Goal: Unclear: Browse casually

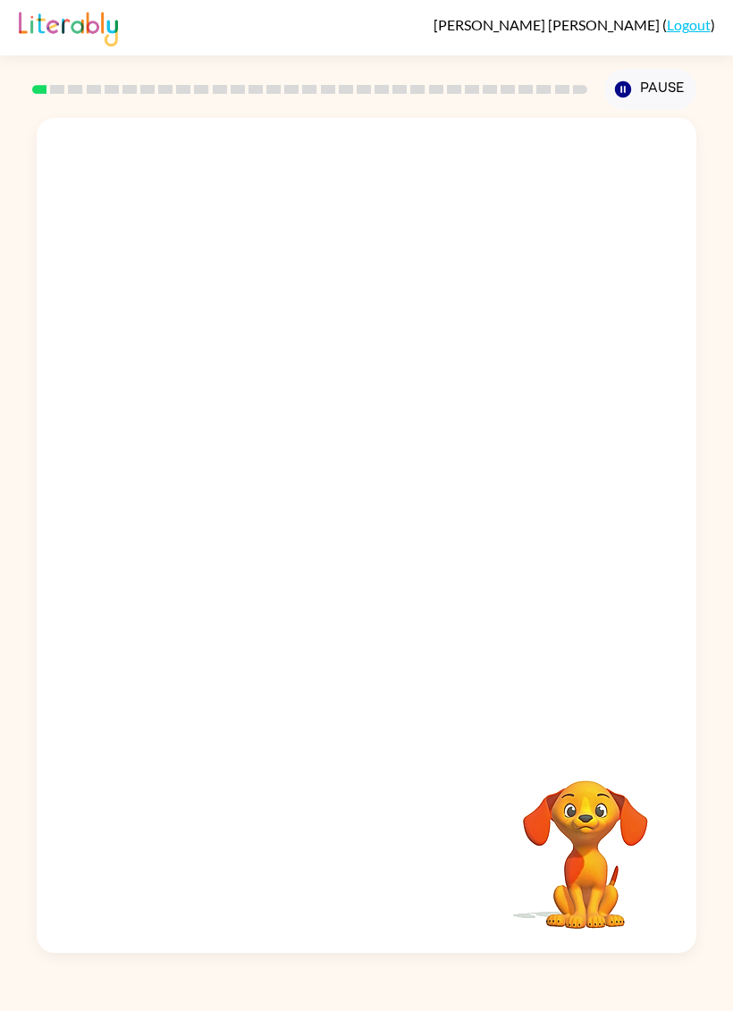
click at [103, 388] on video "Your browser must support playing .mp4 files to use Literably. Please try using…" at bounding box center [366, 430] width 659 height 625
click at [92, 383] on video "Your browser must support playing .mp4 files to use Literably. Please try using…" at bounding box center [366, 430] width 659 height 625
click at [374, 574] on button "button" at bounding box center [366, 544] width 114 height 65
click at [374, 573] on div at bounding box center [366, 544] width 114 height 65
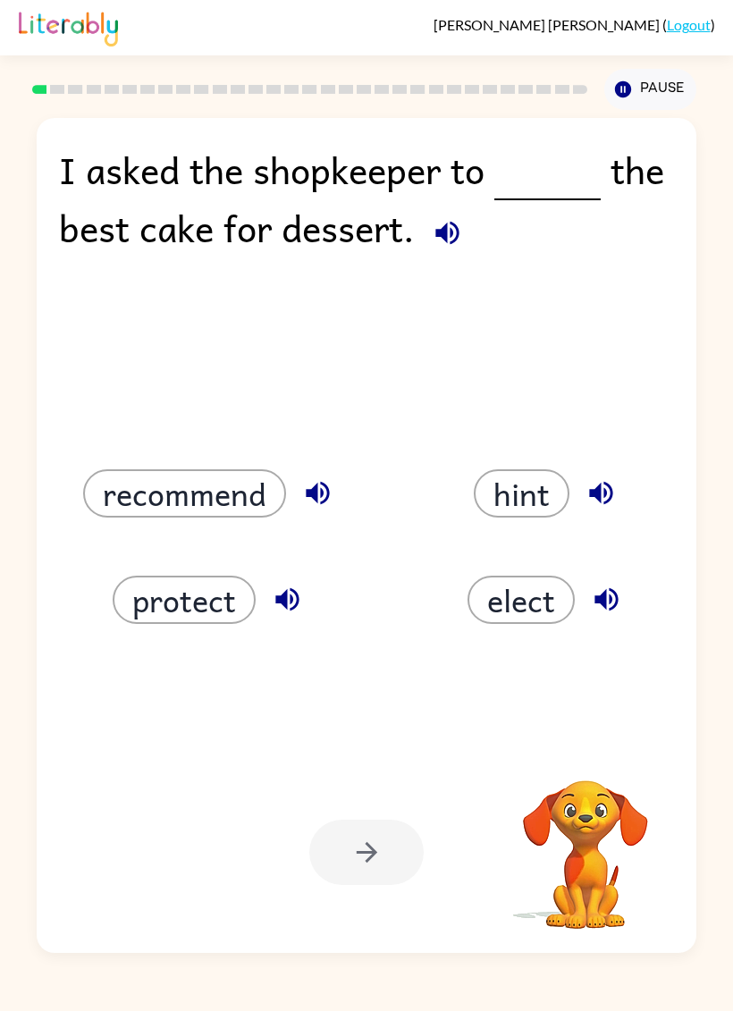
click at [367, 551] on div "elect" at bounding box center [534, 578] width 337 height 106
click at [144, 490] on button "recommend" at bounding box center [184, 493] width 203 height 48
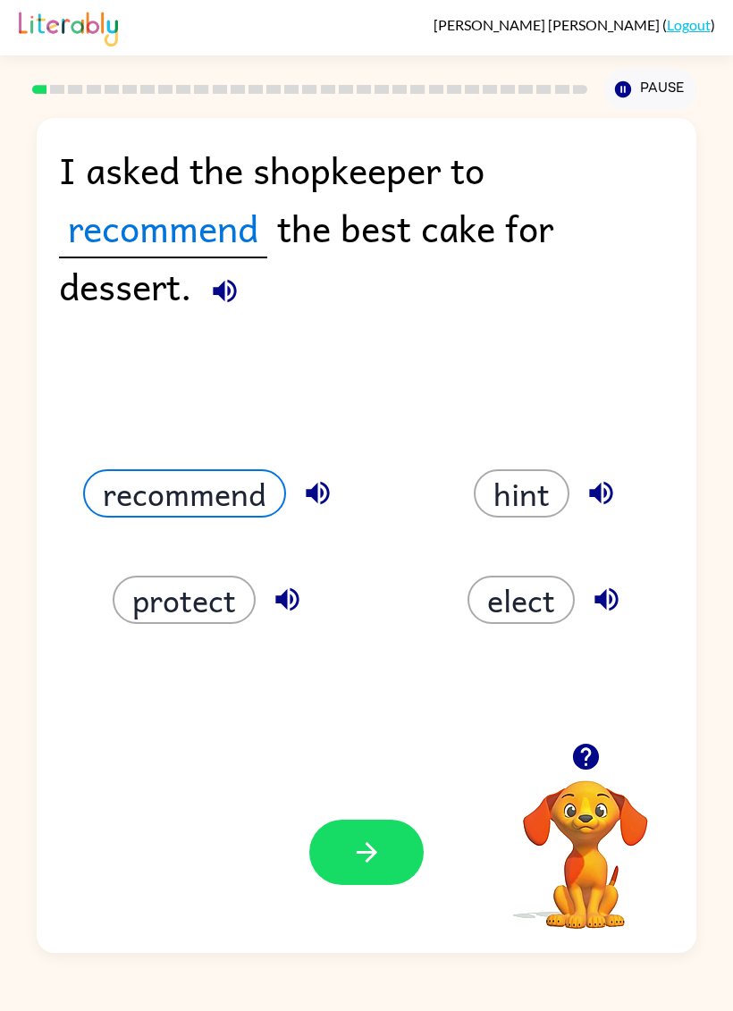
click at [386, 882] on button "button" at bounding box center [366, 851] width 114 height 65
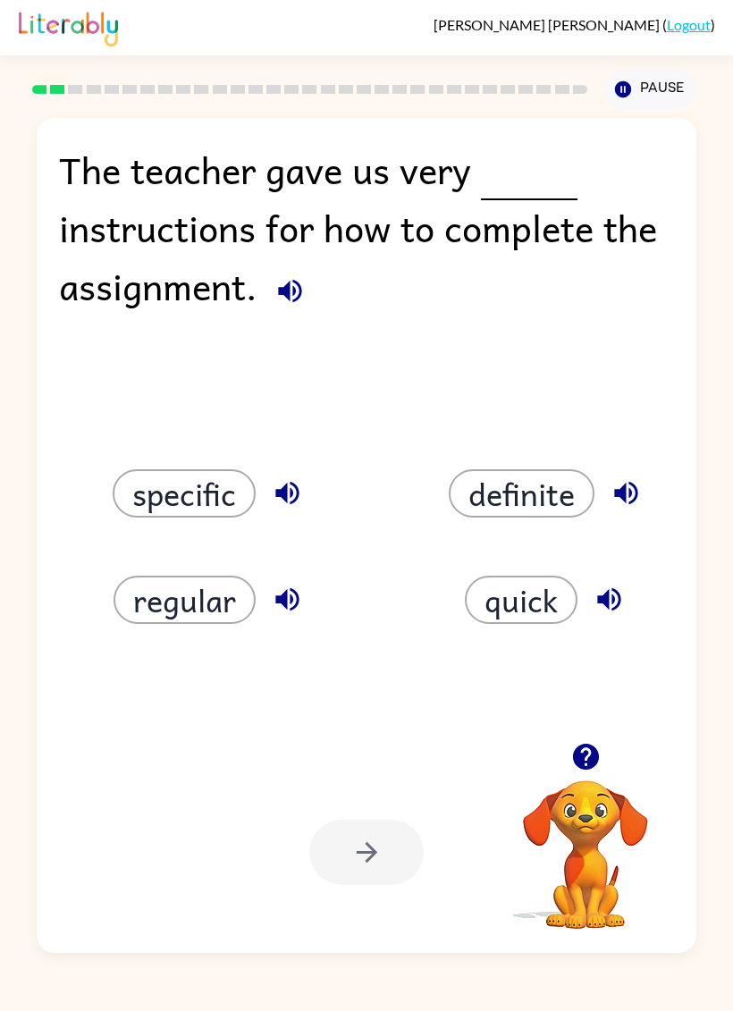
click at [147, 485] on button "specific" at bounding box center [184, 493] width 143 height 48
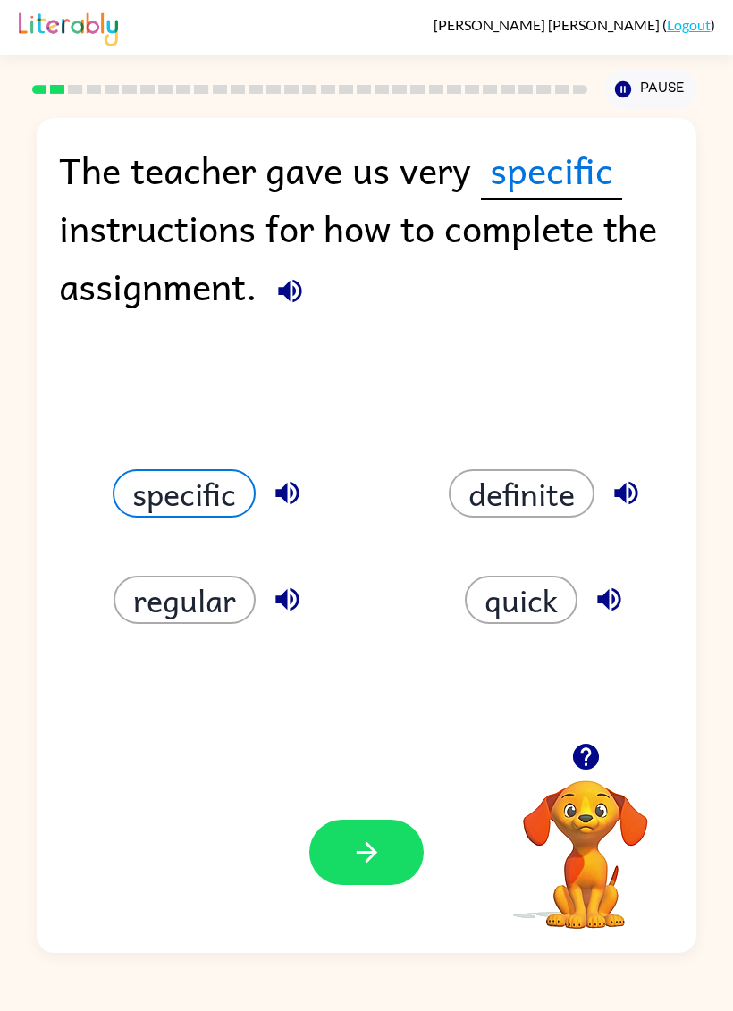
click at [385, 872] on button "button" at bounding box center [366, 851] width 114 height 65
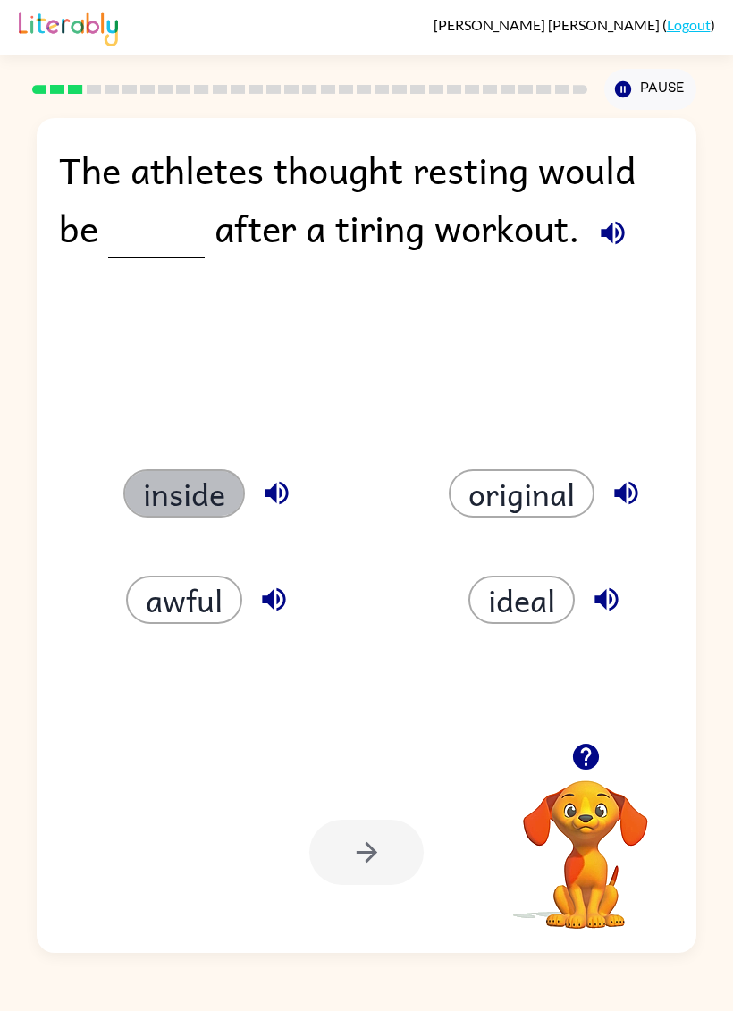
click at [170, 491] on button "inside" at bounding box center [184, 493] width 122 height 48
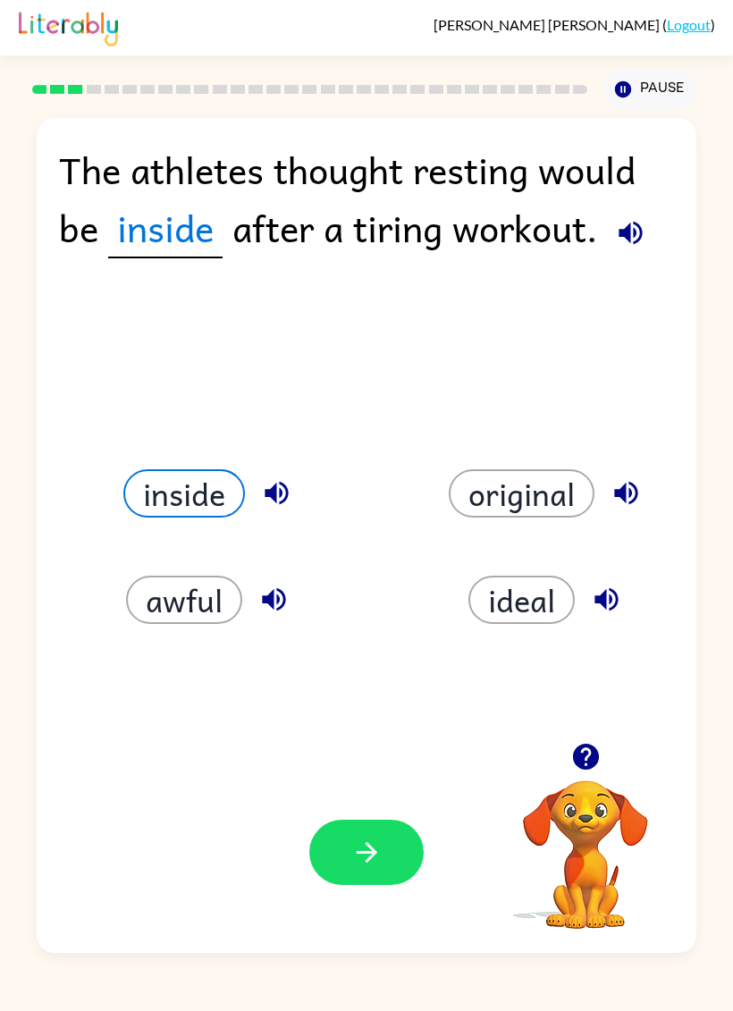
click at [392, 848] on button "button" at bounding box center [366, 851] width 114 height 65
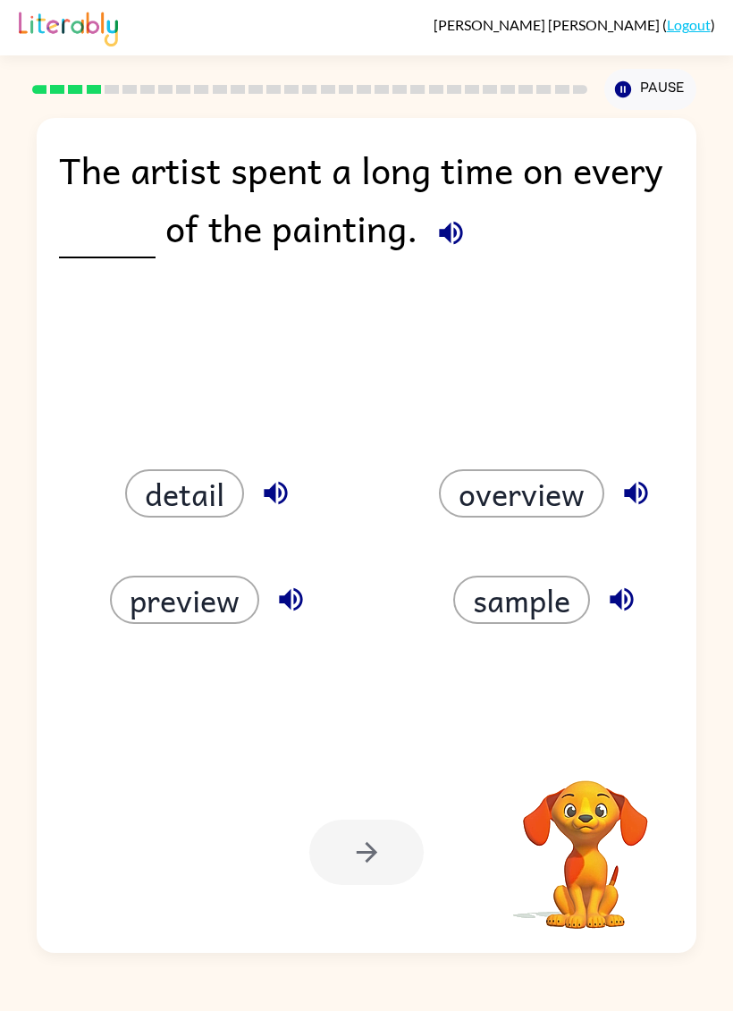
click at [158, 481] on button "detail" at bounding box center [184, 493] width 119 height 48
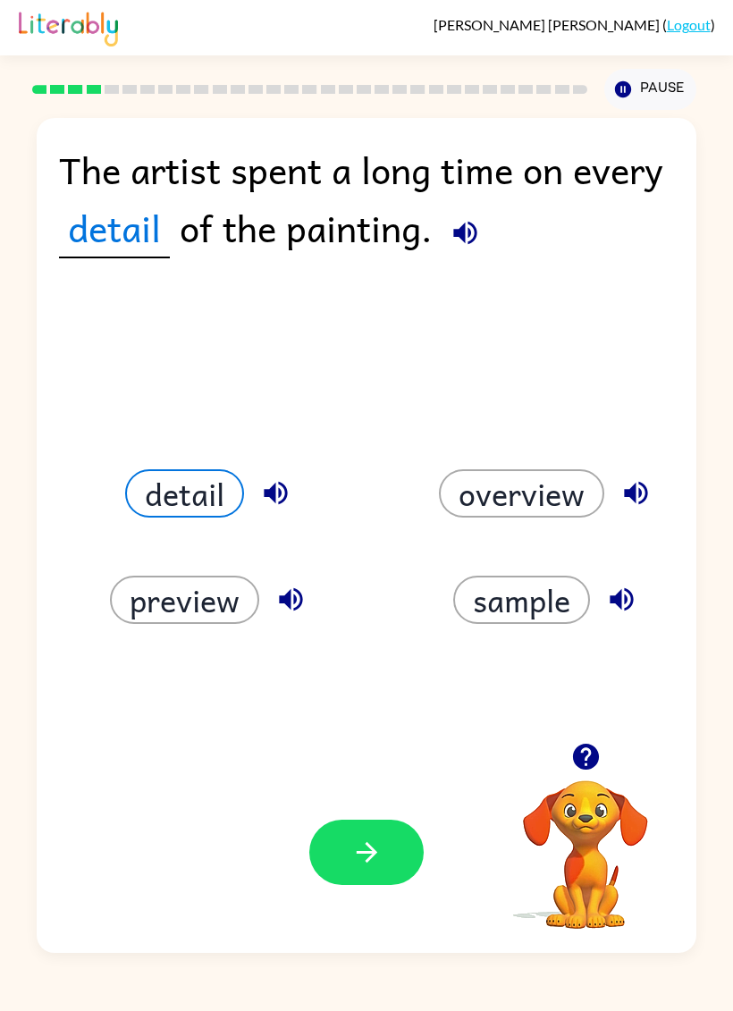
click at [391, 857] on button "button" at bounding box center [366, 851] width 114 height 65
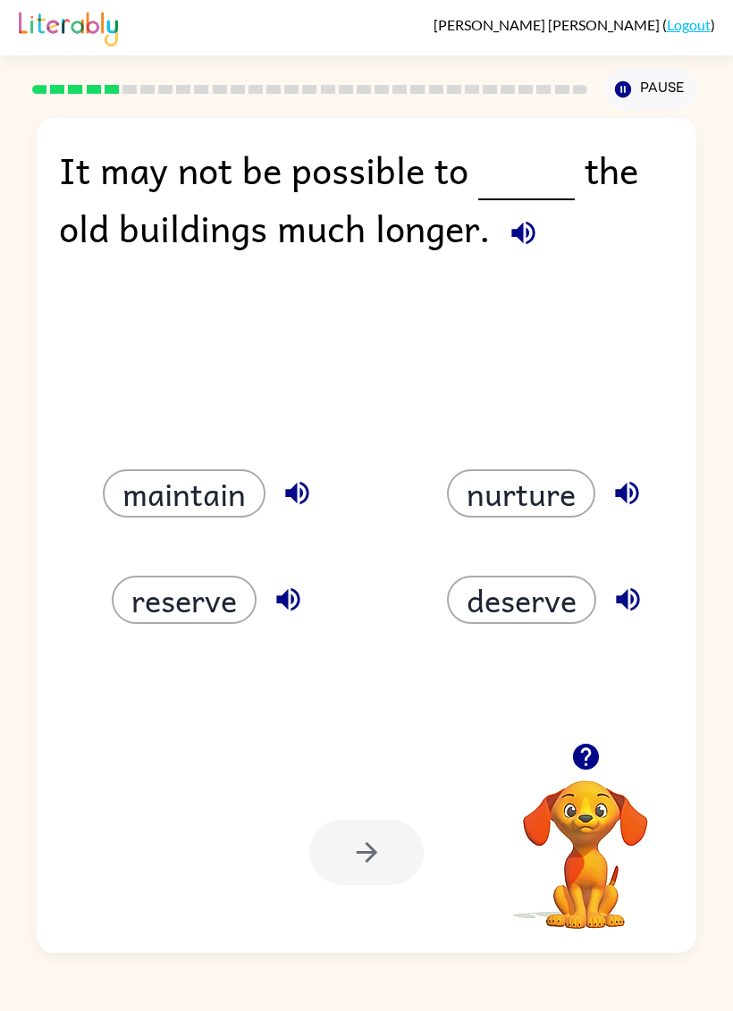
click at [163, 591] on button "reserve" at bounding box center [184, 599] width 145 height 48
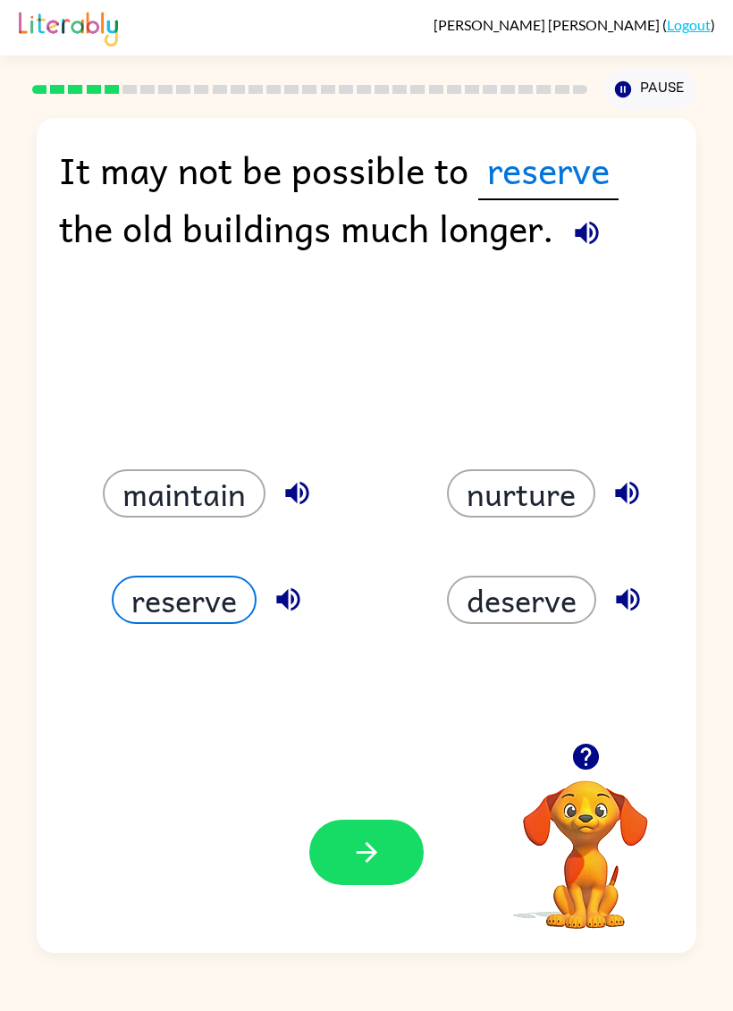
click at [384, 904] on div "Your browser must support playing .mp4 files to use Literably. Please try using…" at bounding box center [366, 851] width 659 height 201
click at [408, 866] on button "button" at bounding box center [366, 851] width 114 height 65
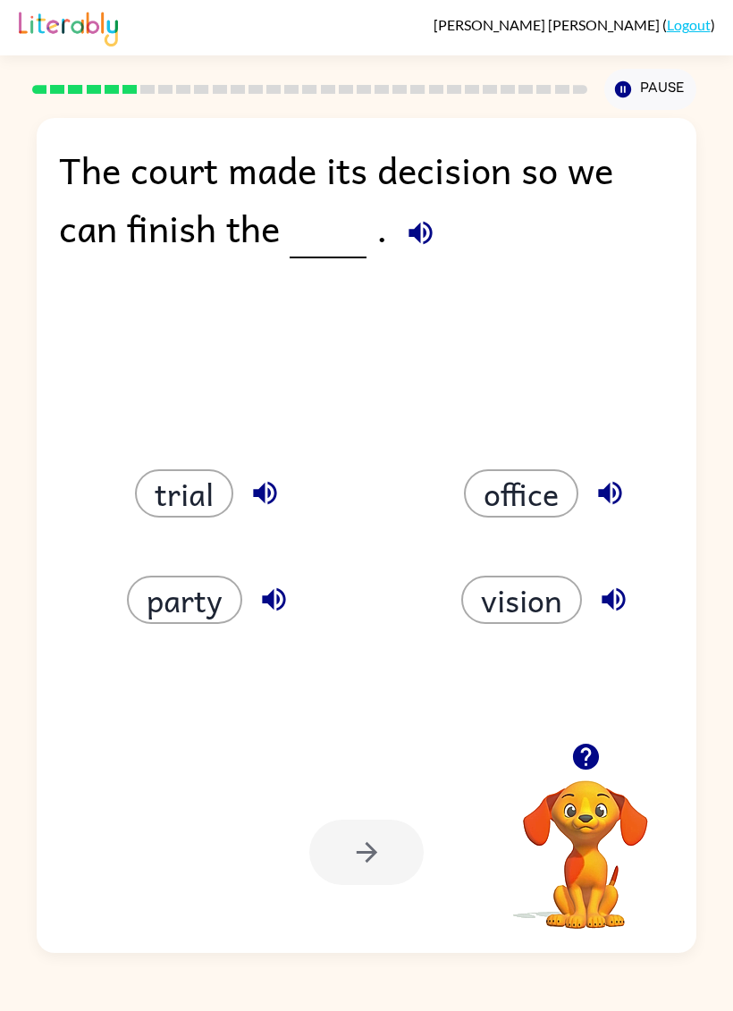
click at [163, 592] on button "party" at bounding box center [184, 599] width 115 height 48
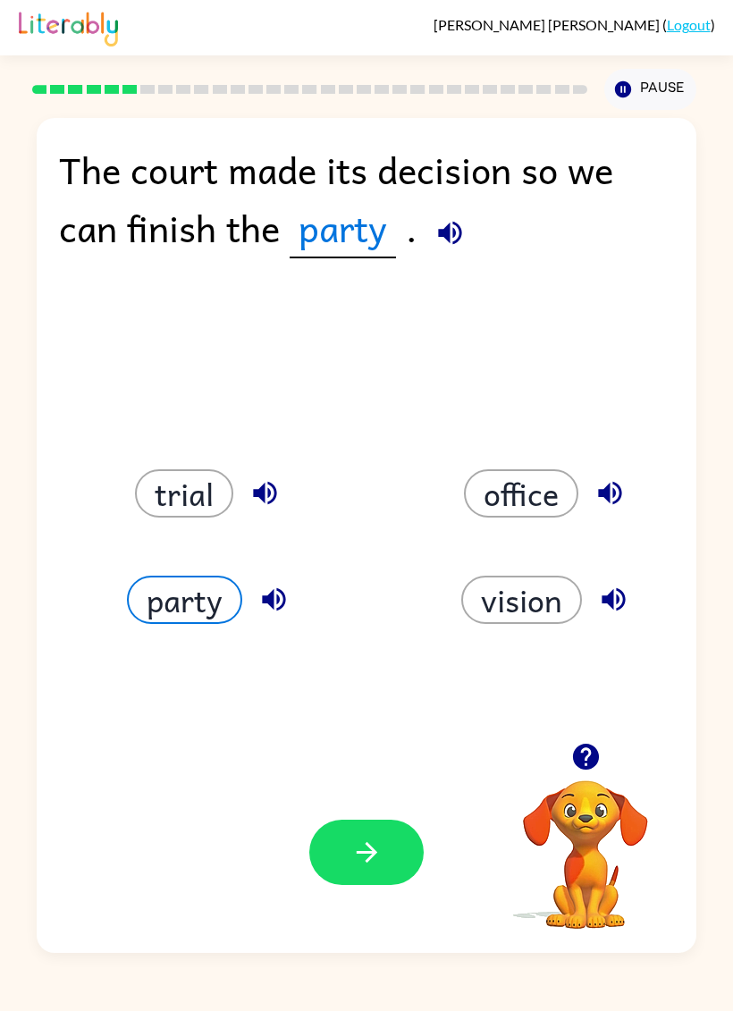
click at [370, 834] on button "button" at bounding box center [366, 851] width 114 height 65
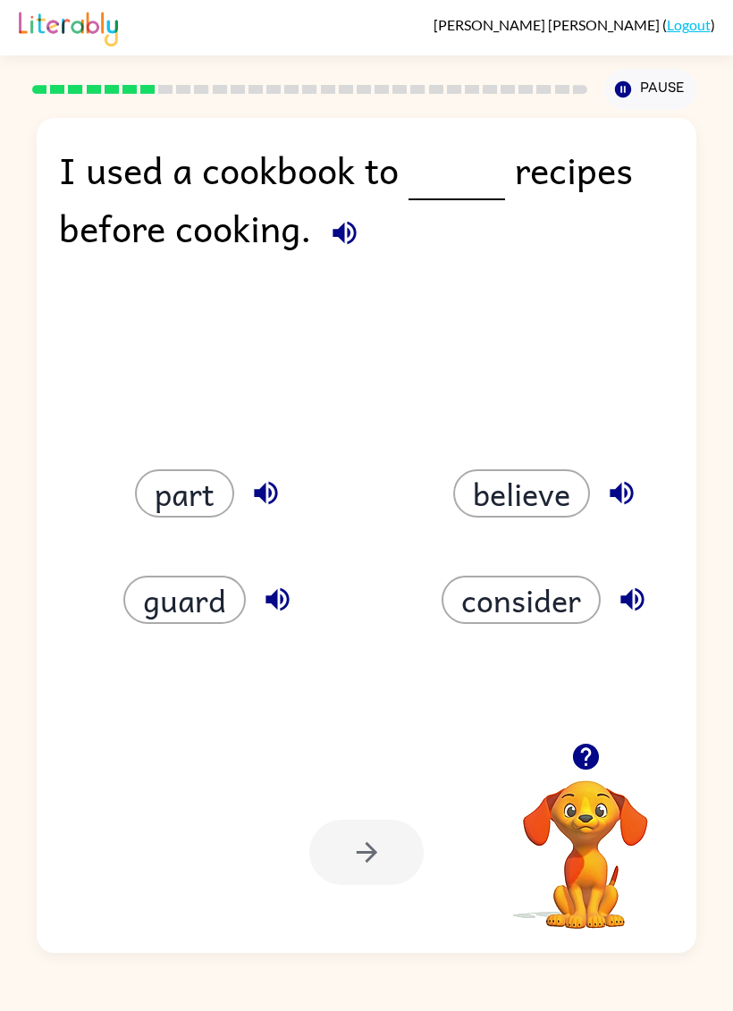
click at [569, 612] on button "consider" at bounding box center [520, 599] width 159 height 48
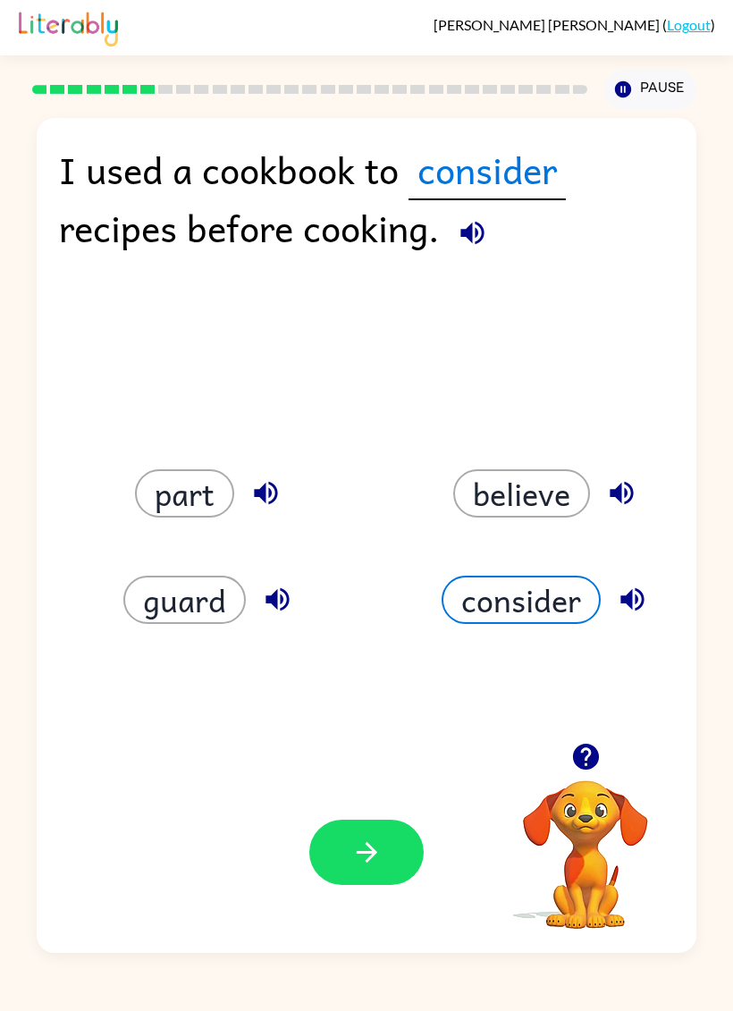
click at [347, 873] on button "button" at bounding box center [366, 851] width 114 height 65
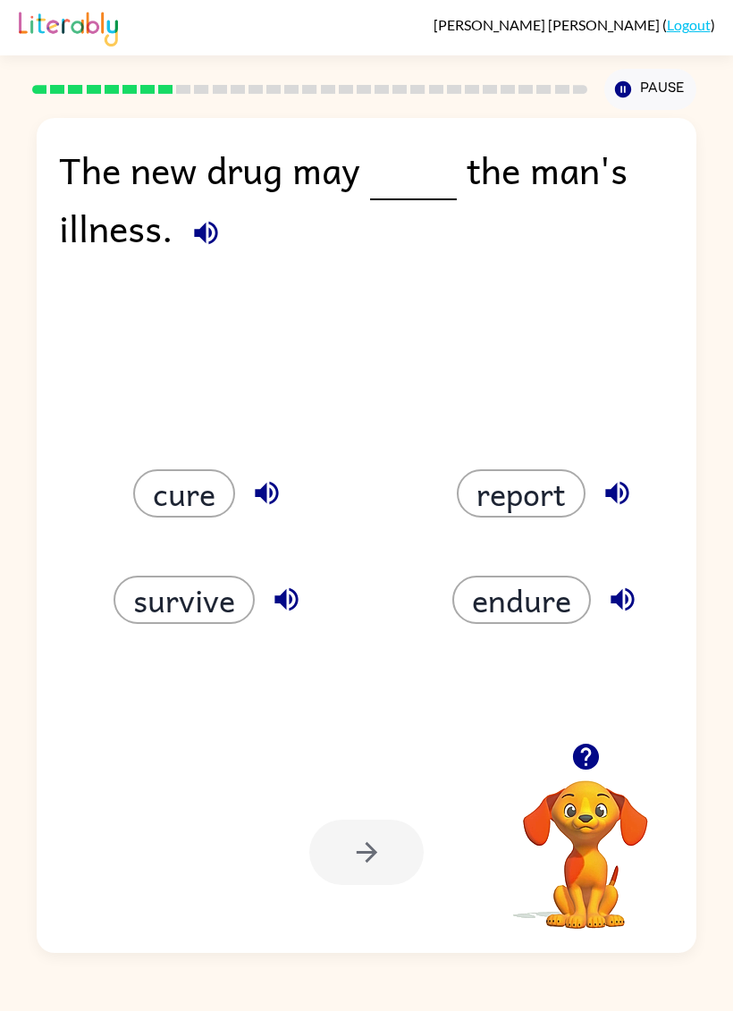
click at [484, 604] on button "endure" at bounding box center [521, 599] width 139 height 48
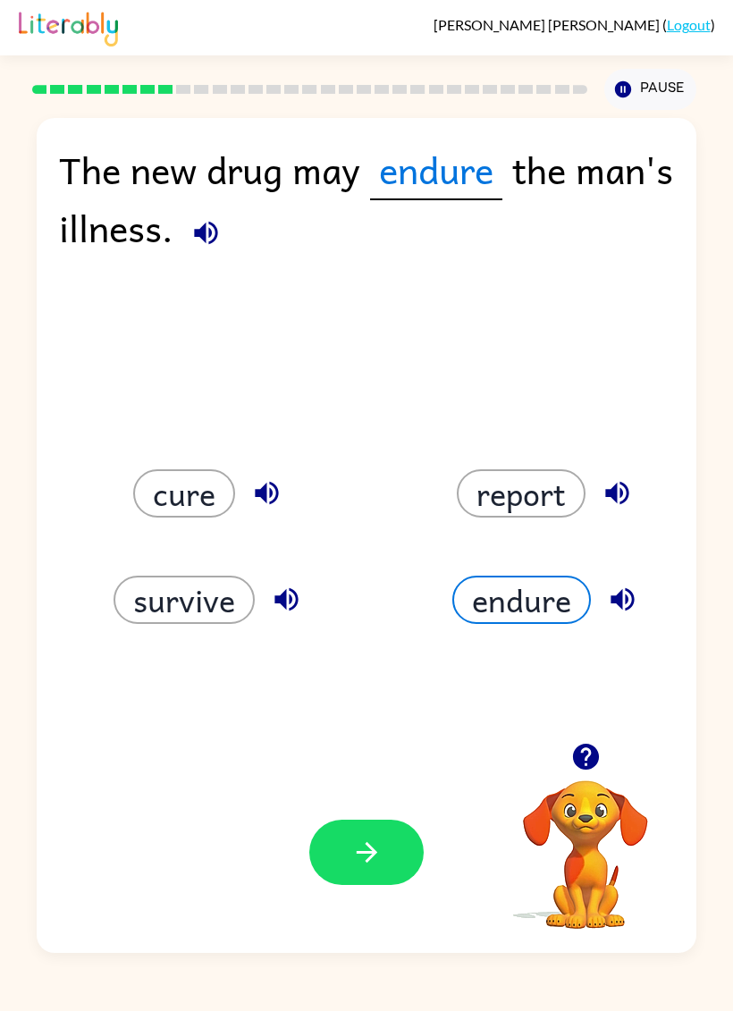
click at [353, 852] on icon "button" at bounding box center [366, 851] width 31 height 31
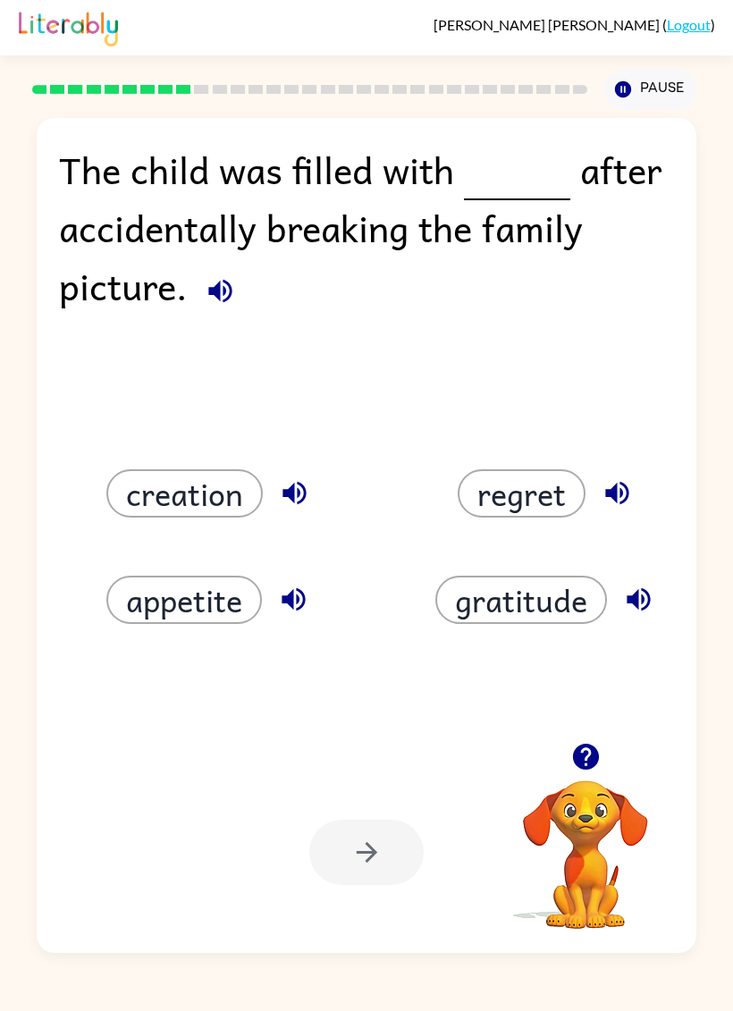
click at [518, 595] on button "gratitude" at bounding box center [521, 599] width 172 height 48
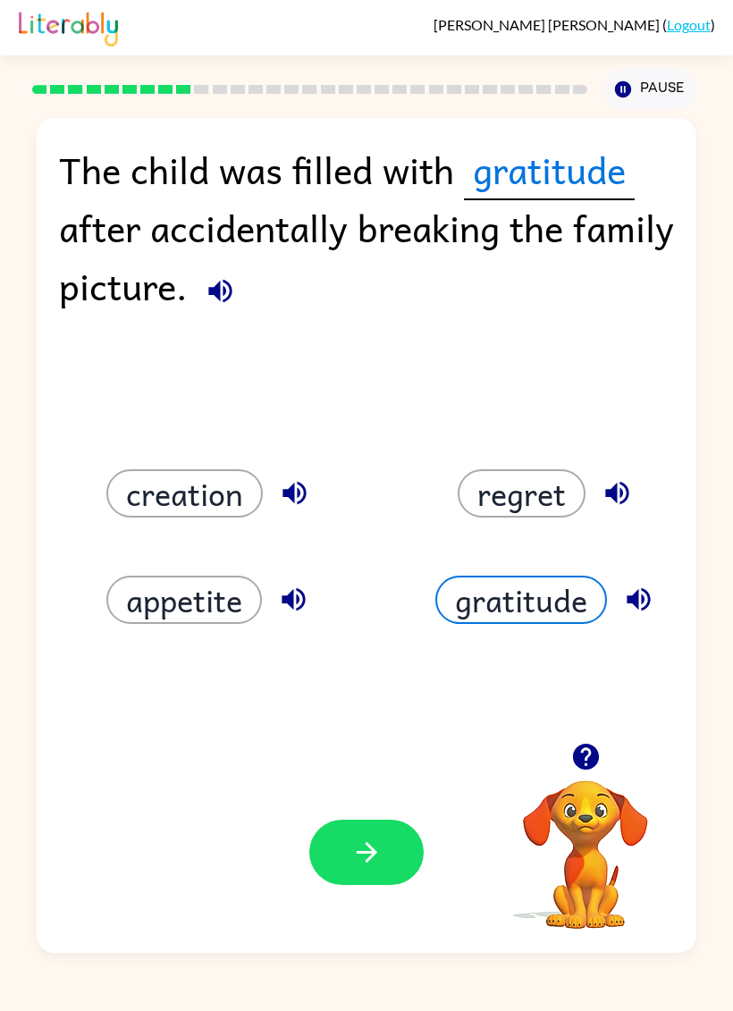
click at [351, 844] on icon "button" at bounding box center [366, 851] width 31 height 31
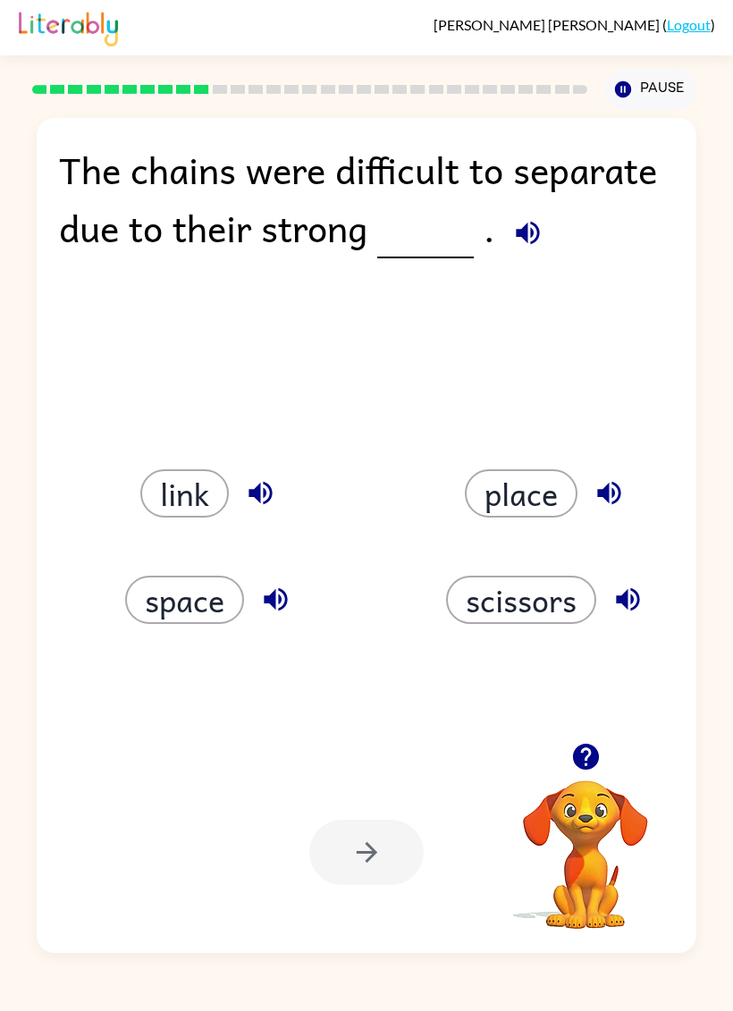
click at [521, 491] on button "place" at bounding box center [521, 493] width 113 height 48
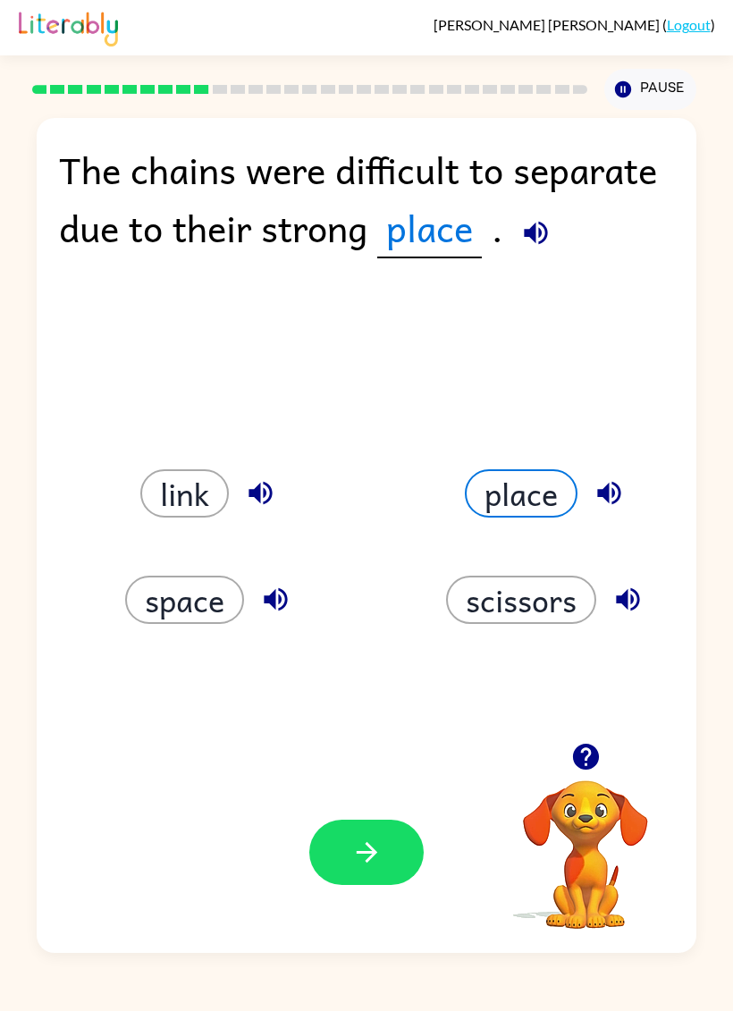
click at [395, 862] on button "button" at bounding box center [366, 851] width 114 height 65
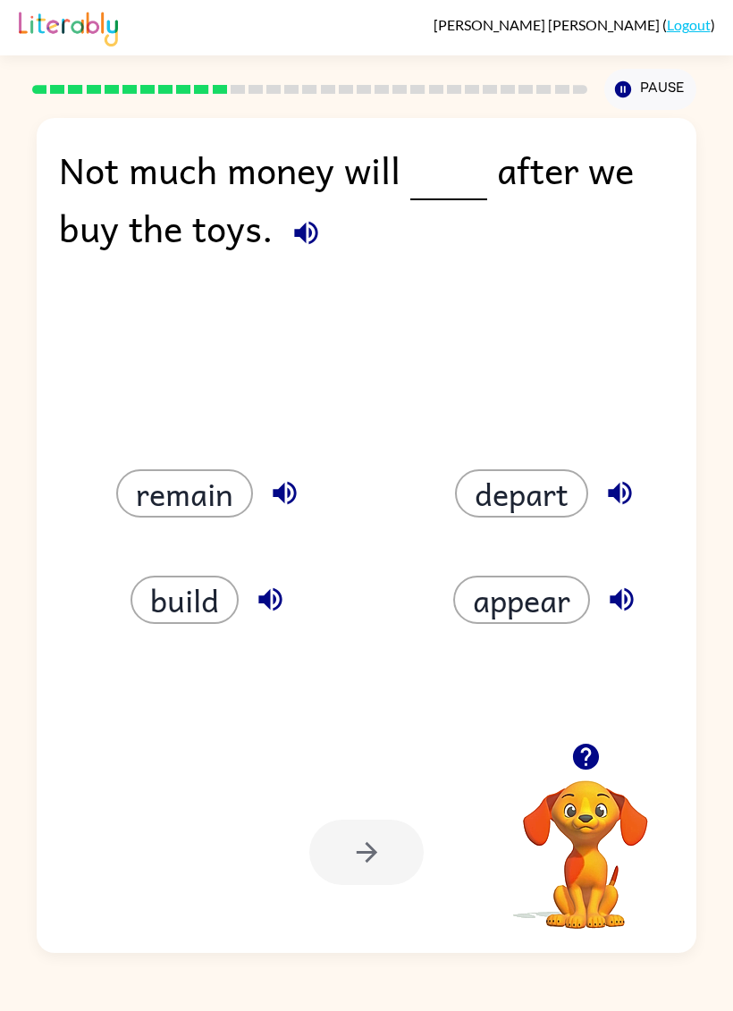
click at [185, 495] on button "remain" at bounding box center [184, 493] width 137 height 48
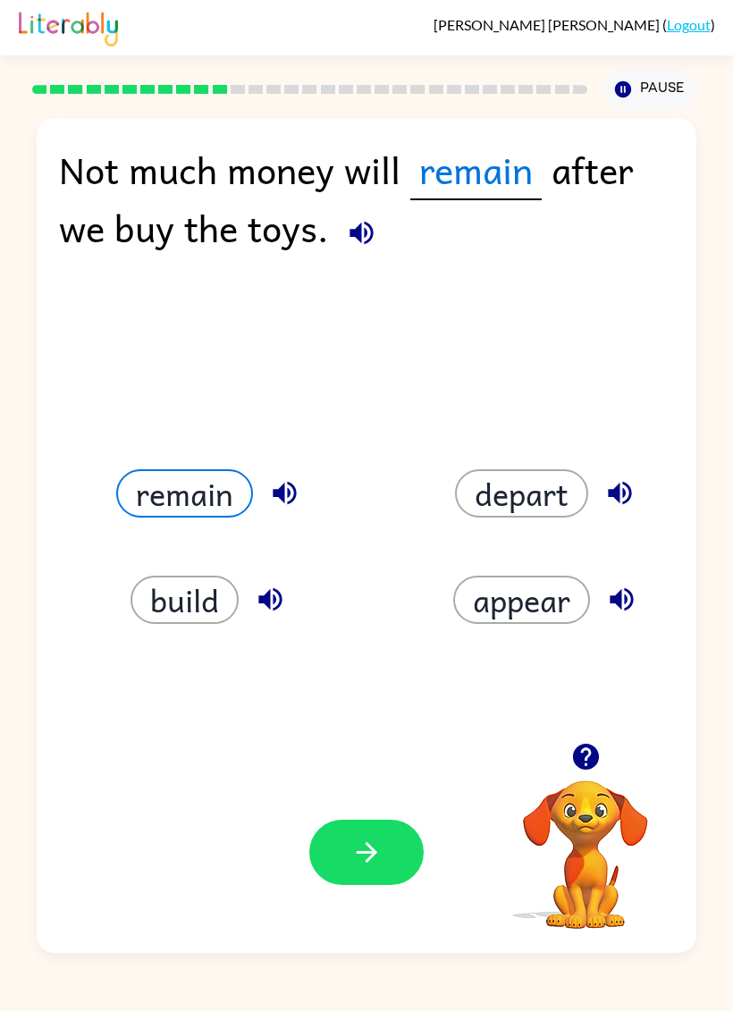
click at [357, 870] on button "button" at bounding box center [366, 851] width 114 height 65
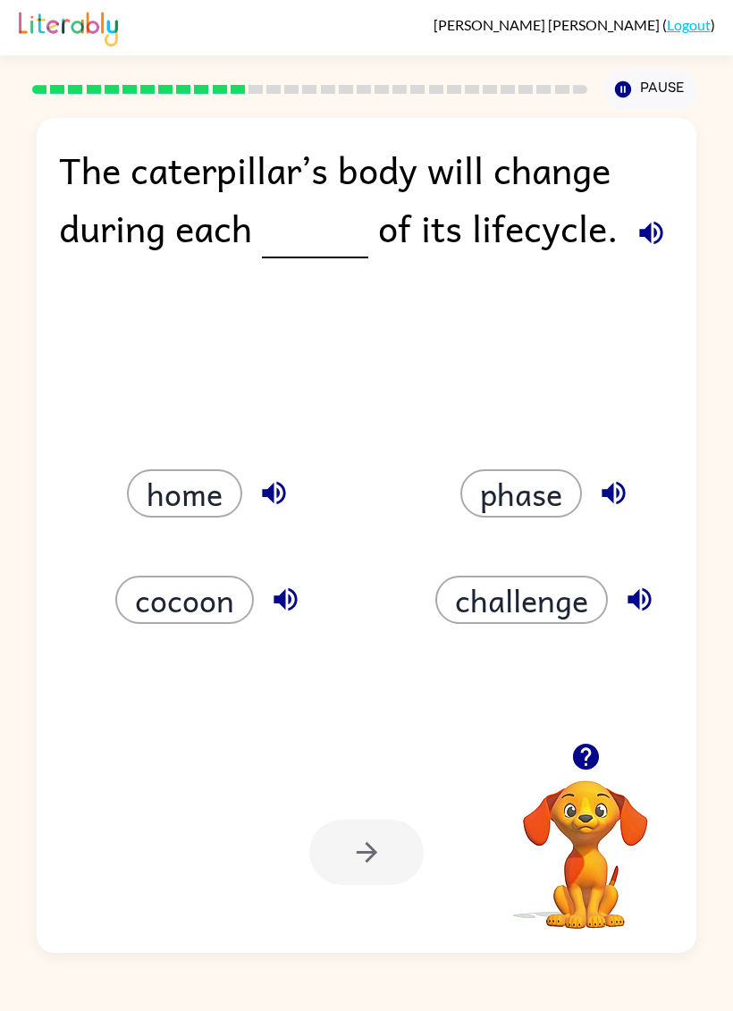
click at [194, 483] on button "home" at bounding box center [184, 493] width 115 height 48
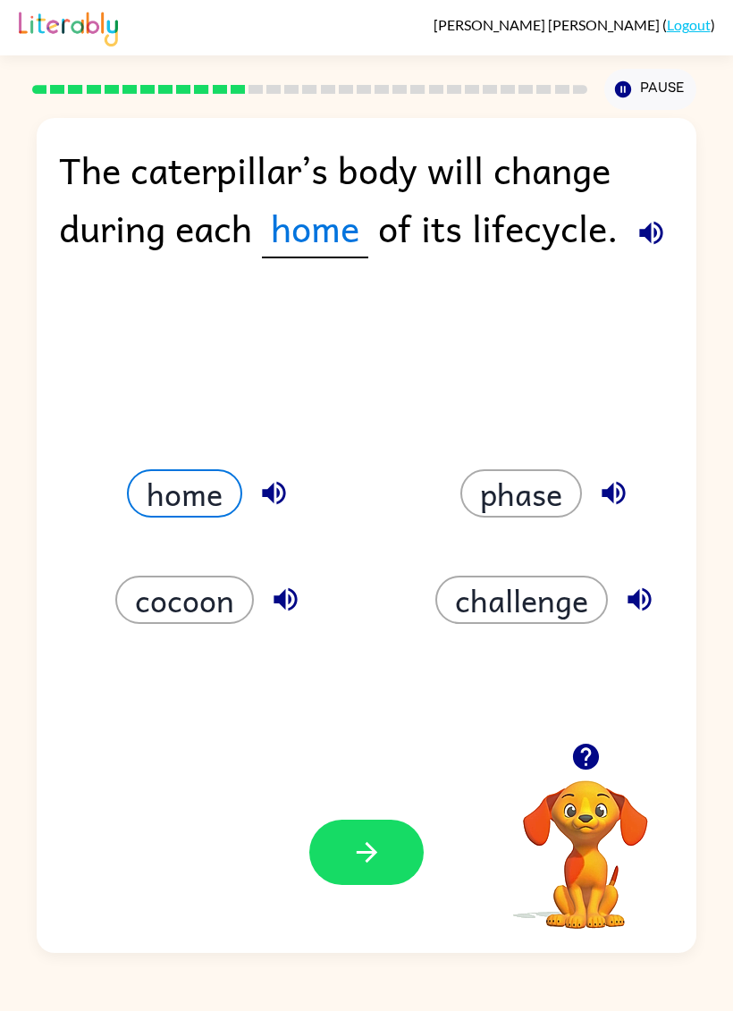
click at [344, 843] on button "button" at bounding box center [366, 851] width 114 height 65
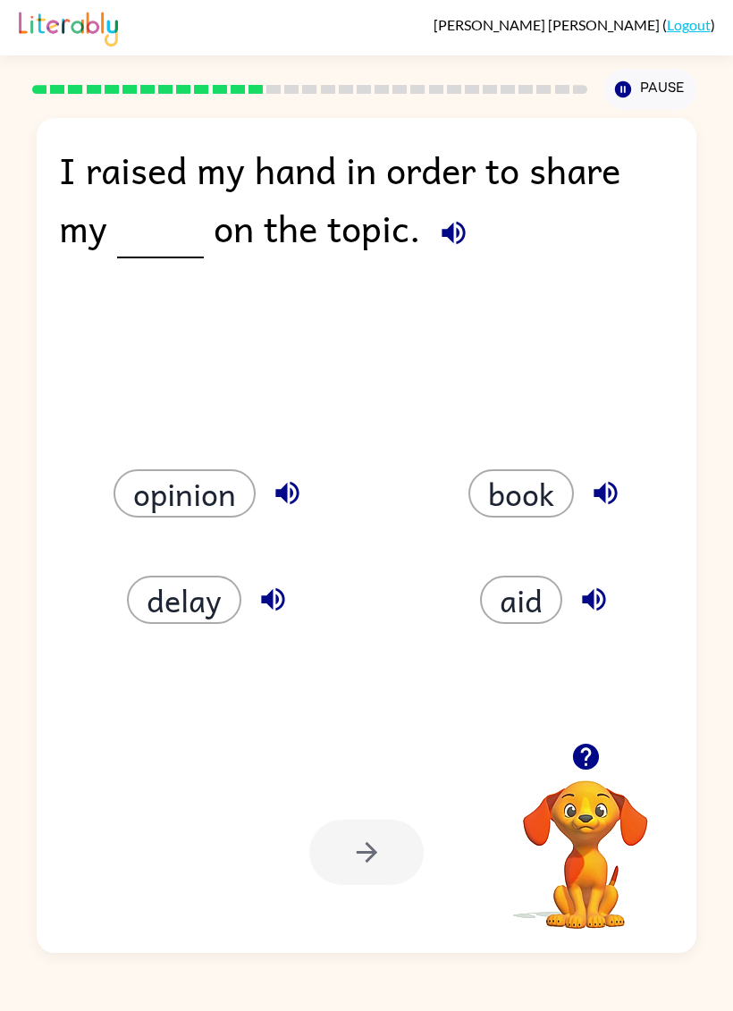
click at [533, 489] on button "book" at bounding box center [520, 493] width 105 height 48
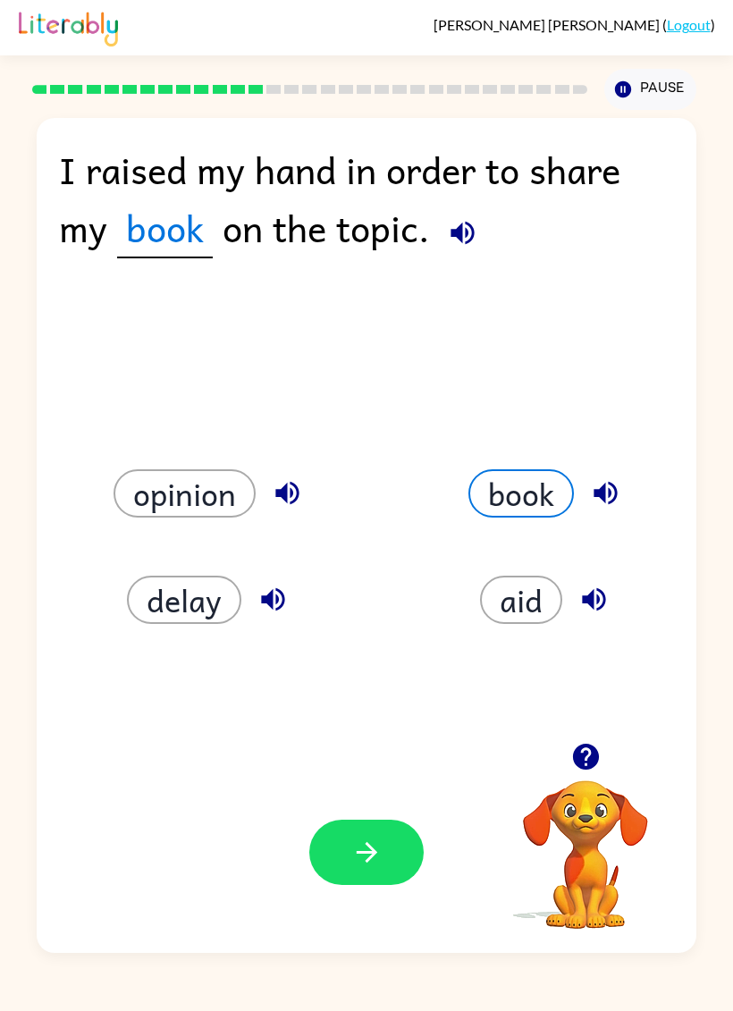
click at [225, 509] on button "opinion" at bounding box center [184, 493] width 142 height 48
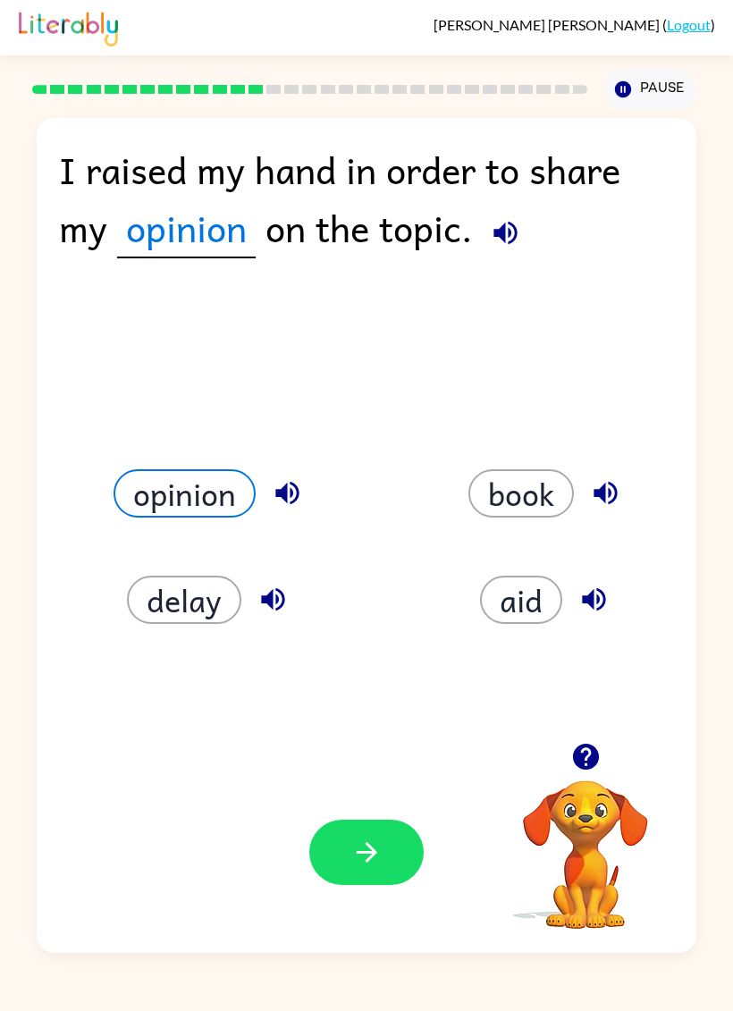
click at [348, 854] on button "button" at bounding box center [366, 851] width 114 height 65
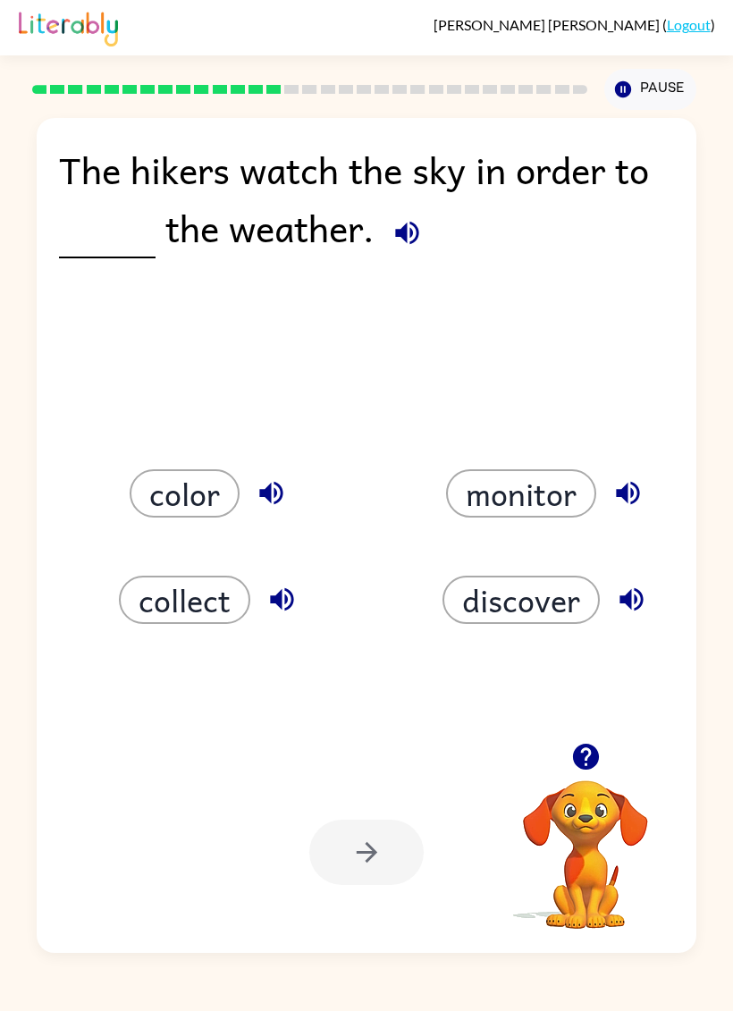
click at [204, 508] on button "color" at bounding box center [185, 493] width 110 height 48
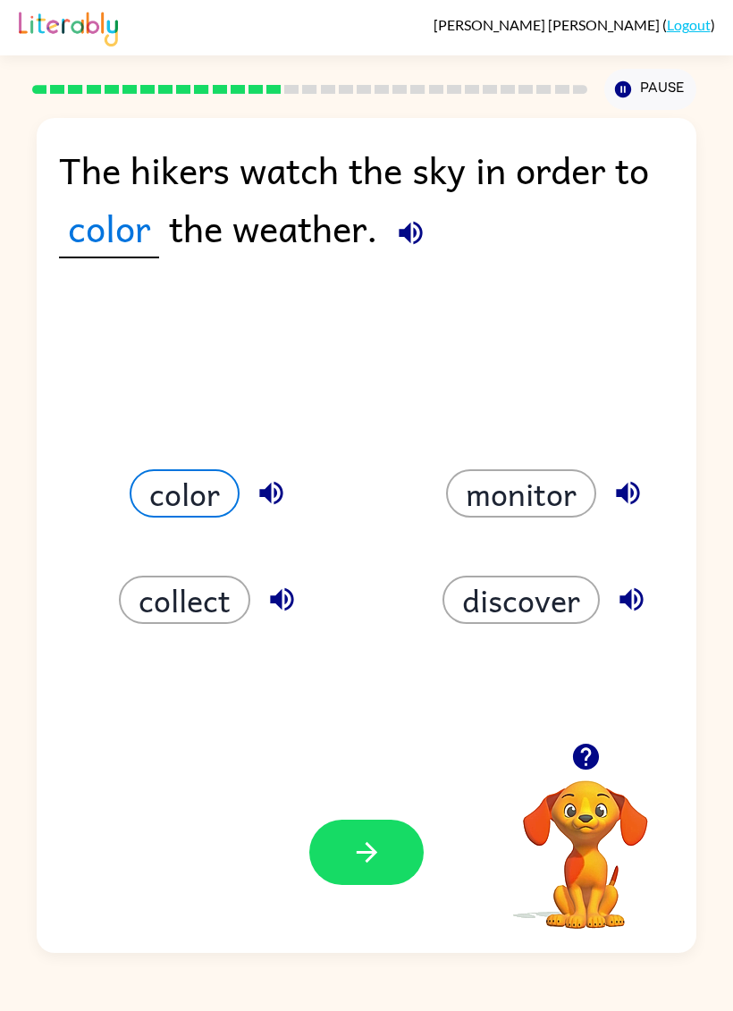
click at [388, 885] on button "button" at bounding box center [366, 851] width 114 height 65
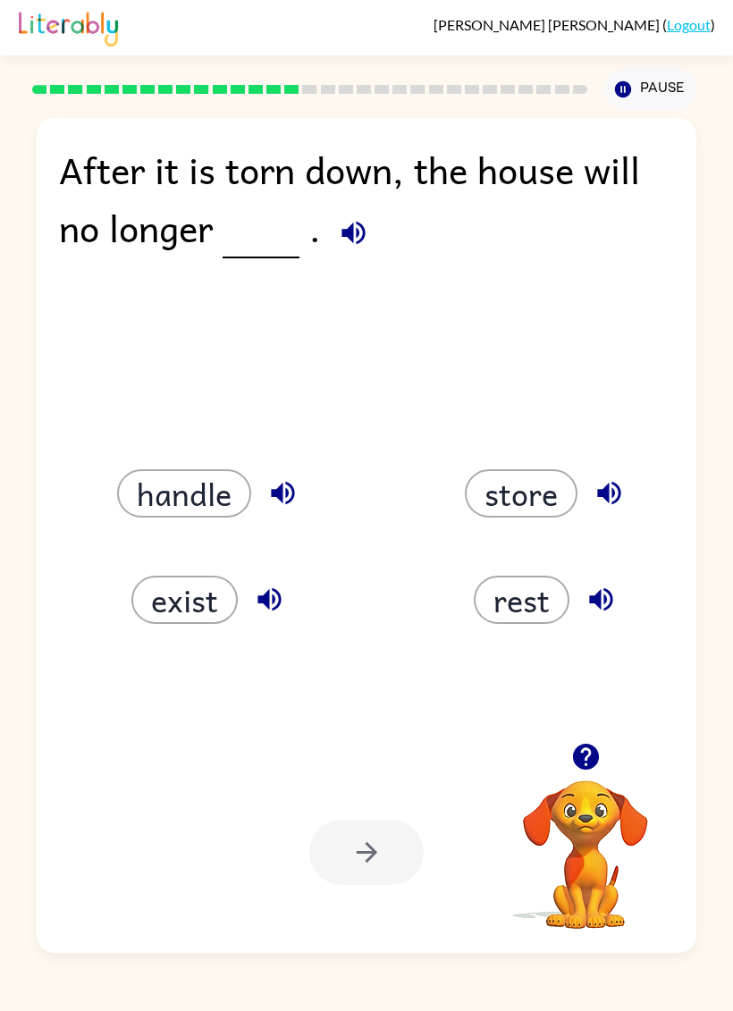
click at [200, 506] on button "handle" at bounding box center [184, 493] width 134 height 48
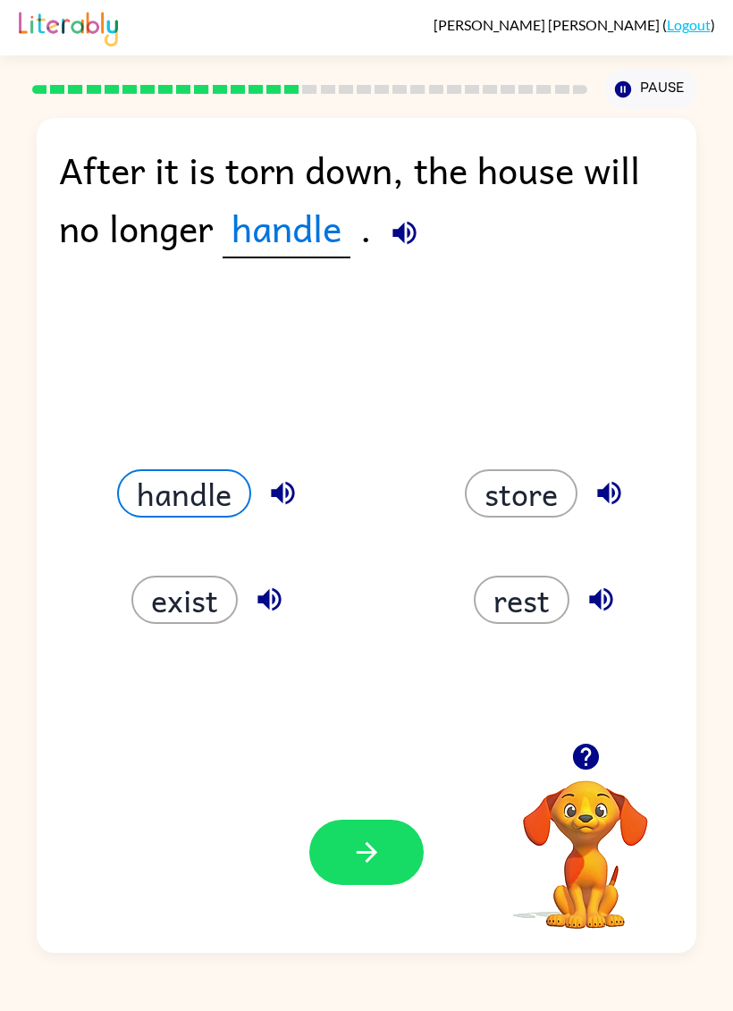
click at [395, 852] on button "button" at bounding box center [366, 851] width 114 height 65
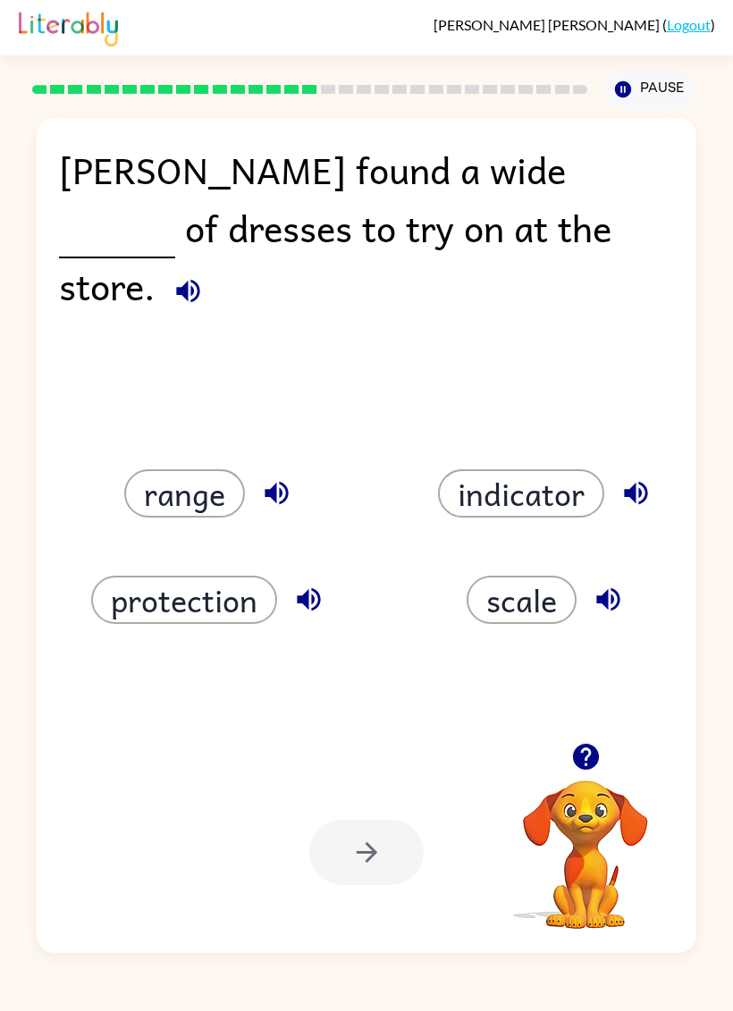
click at [223, 611] on button "protection" at bounding box center [184, 599] width 186 height 48
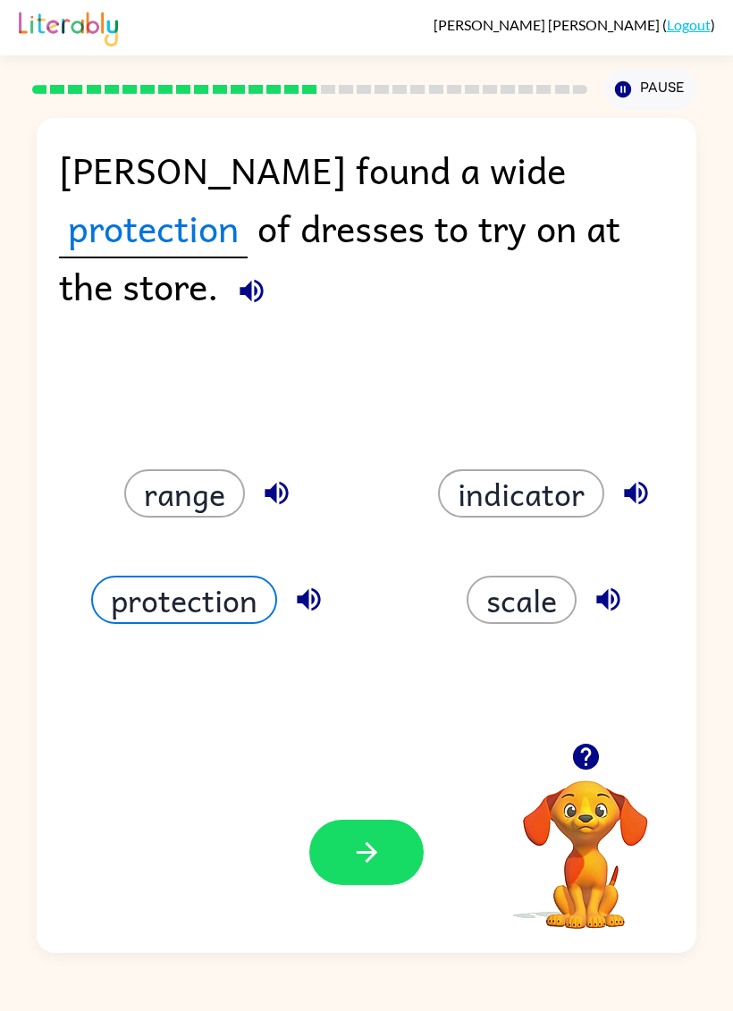
click at [405, 824] on button "button" at bounding box center [366, 851] width 114 height 65
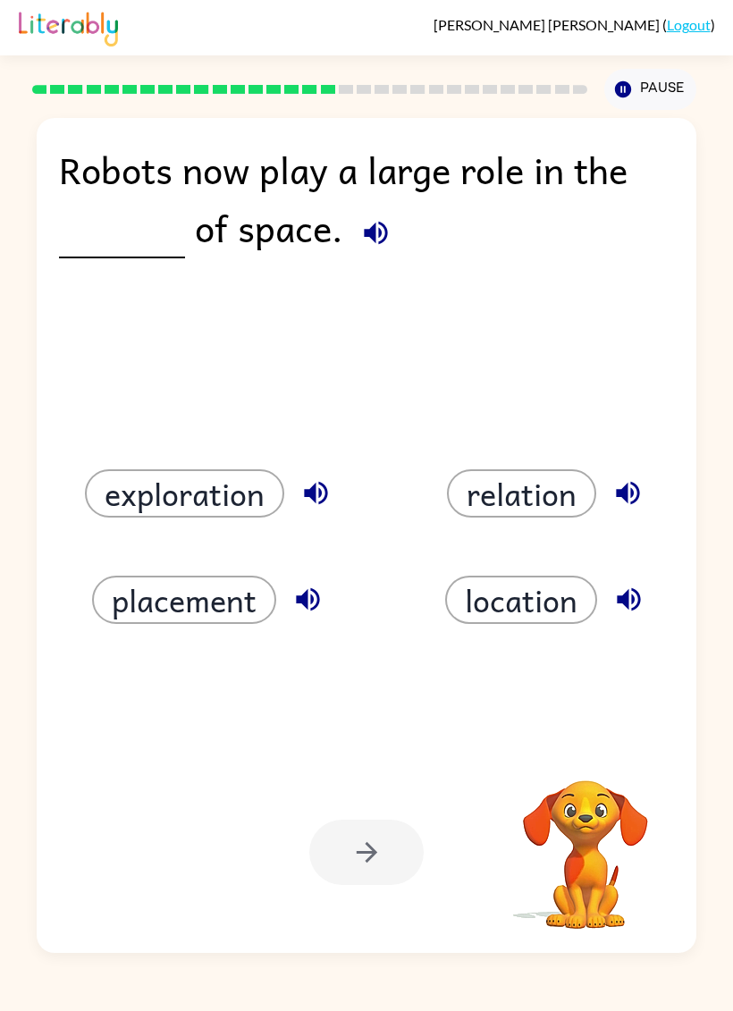
click at [618, 784] on video "Your browser must support playing .mp4 files to use Literably. Please try using…" at bounding box center [585, 841] width 179 height 179
click at [160, 501] on button "exploration" at bounding box center [184, 493] width 199 height 48
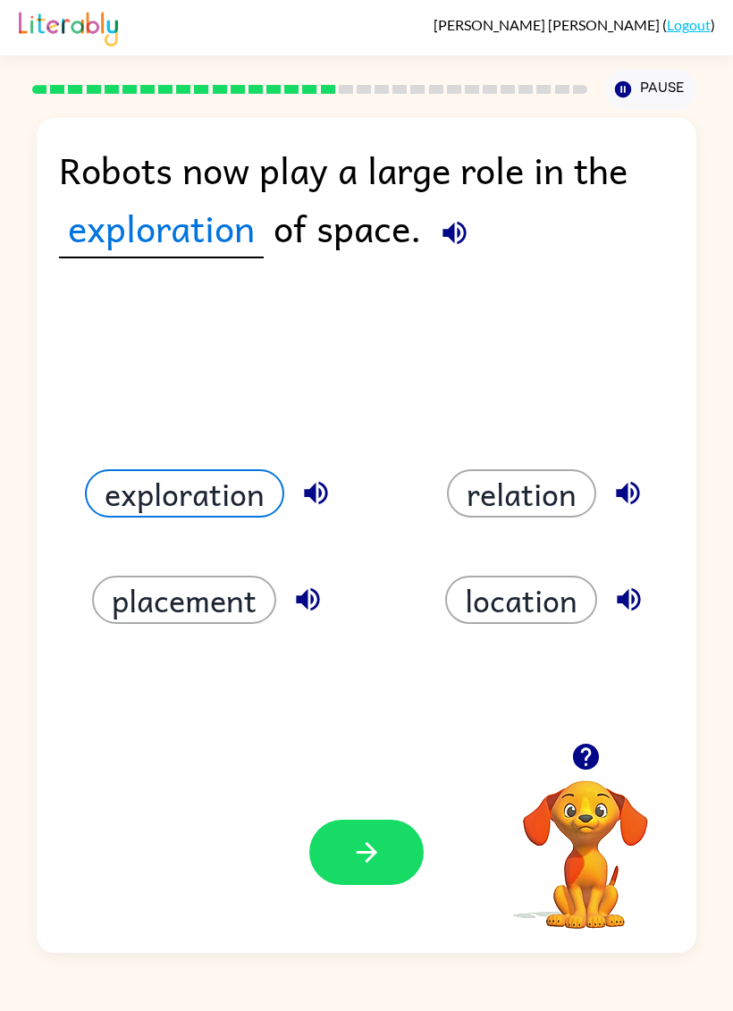
click at [546, 604] on button "location" at bounding box center [521, 599] width 152 height 48
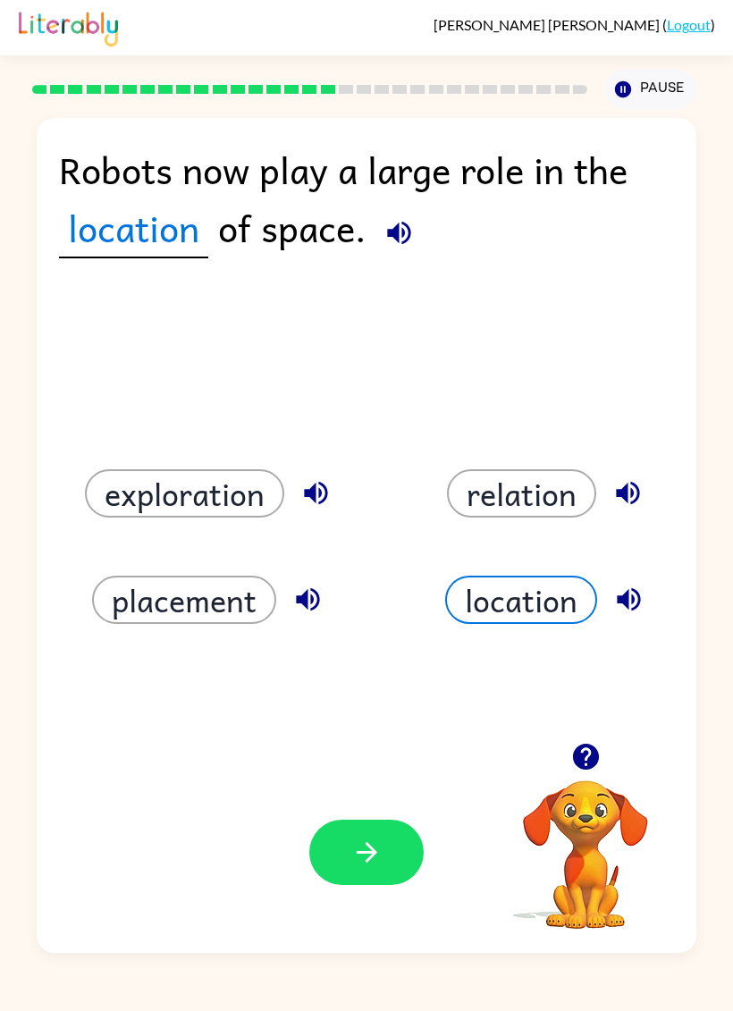
click at [540, 492] on button "relation" at bounding box center [521, 493] width 149 height 48
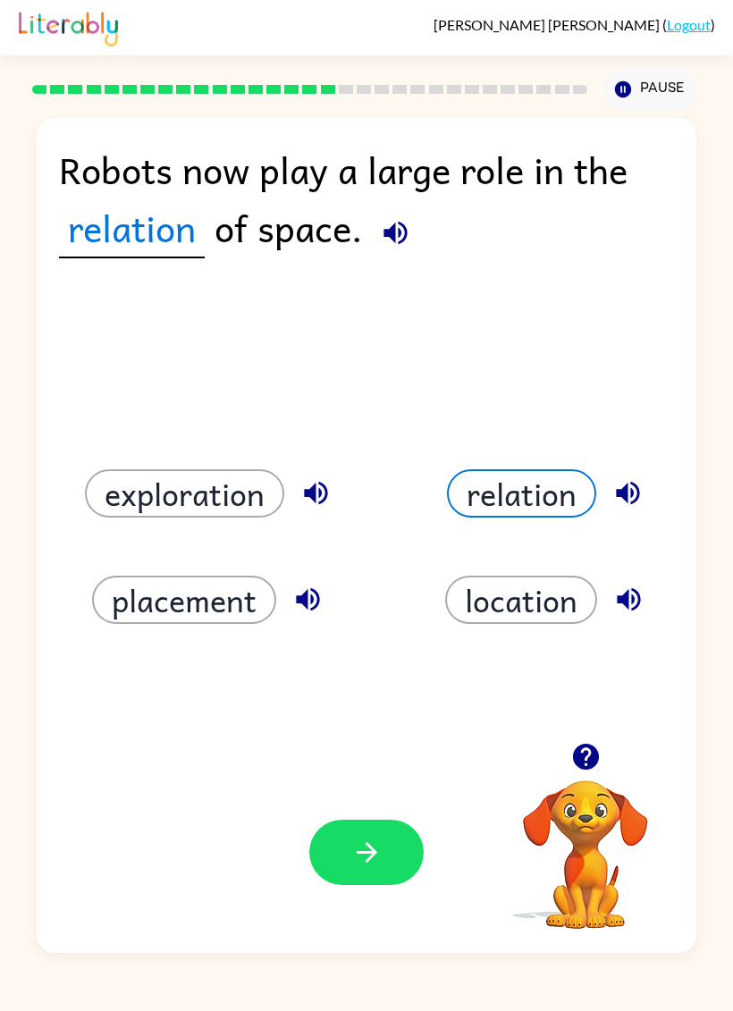
click at [343, 845] on button "button" at bounding box center [366, 851] width 114 height 65
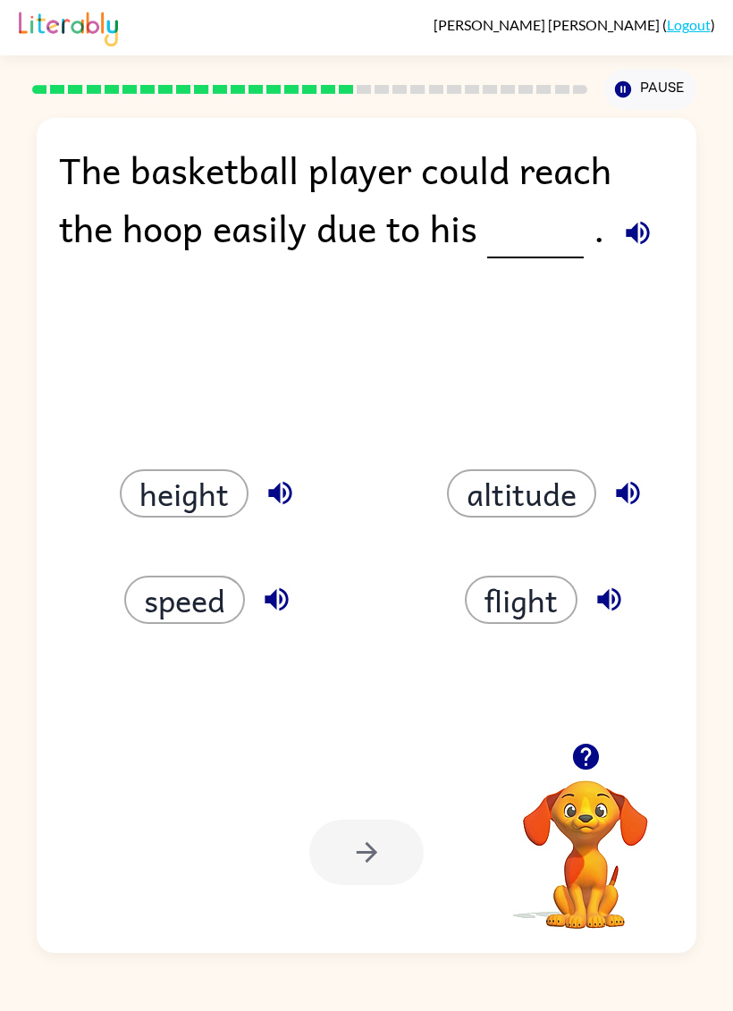
click at [183, 580] on button "speed" at bounding box center [184, 599] width 121 height 48
click at [390, 855] on button "button" at bounding box center [366, 851] width 114 height 65
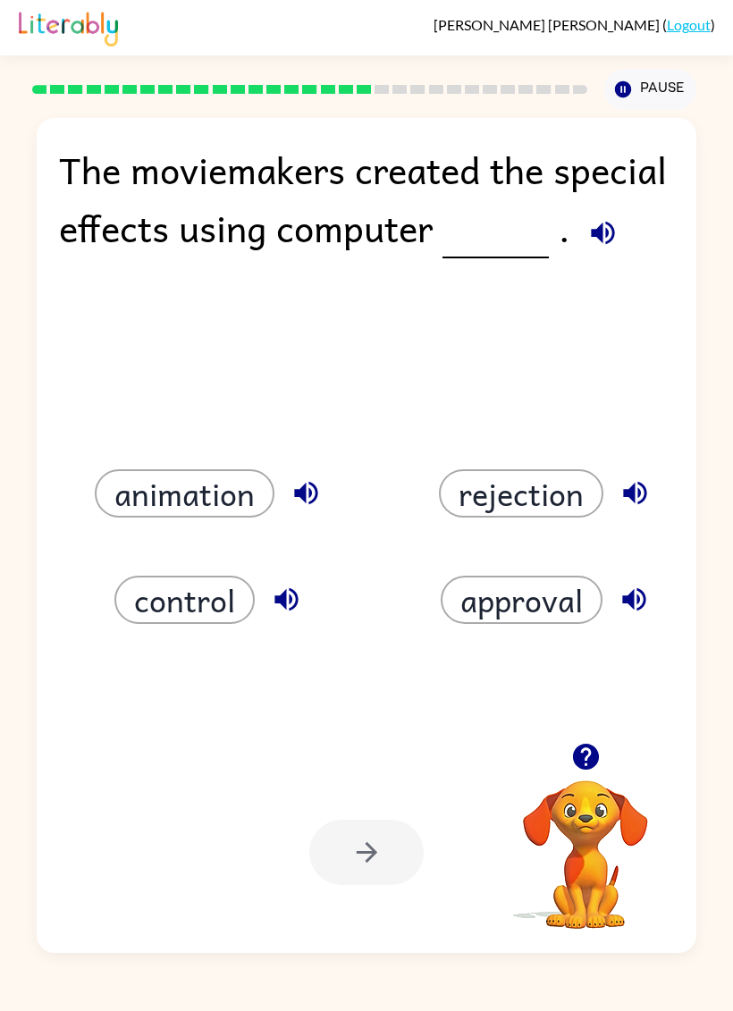
click at [535, 580] on button "approval" at bounding box center [522, 599] width 162 height 48
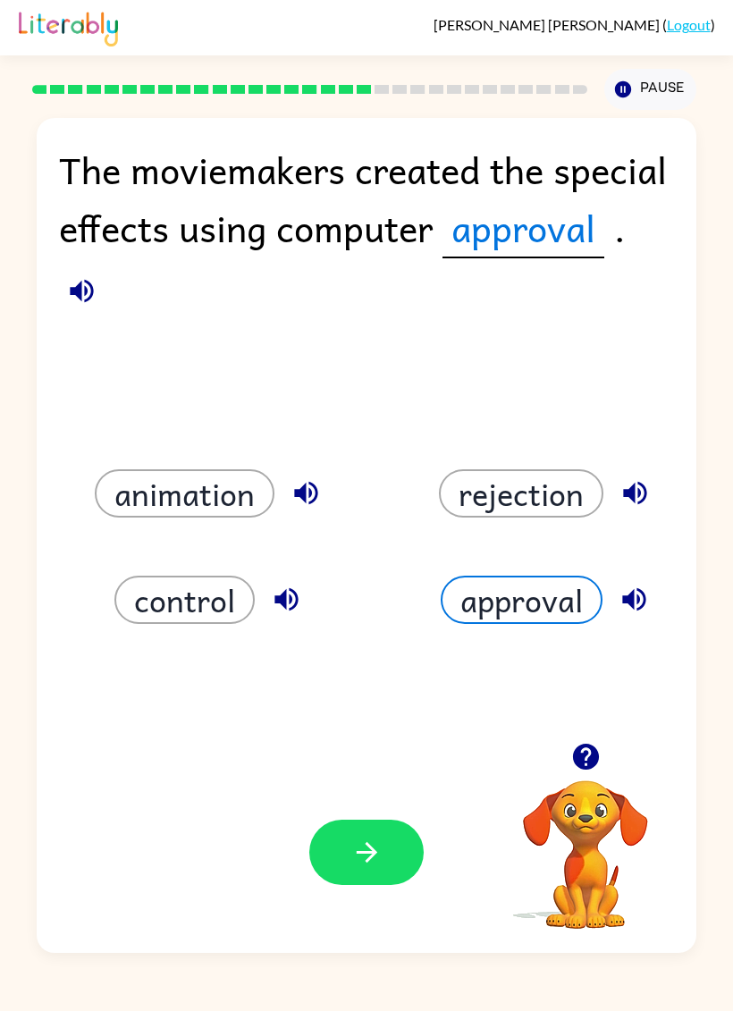
click at [344, 829] on button "button" at bounding box center [366, 851] width 114 height 65
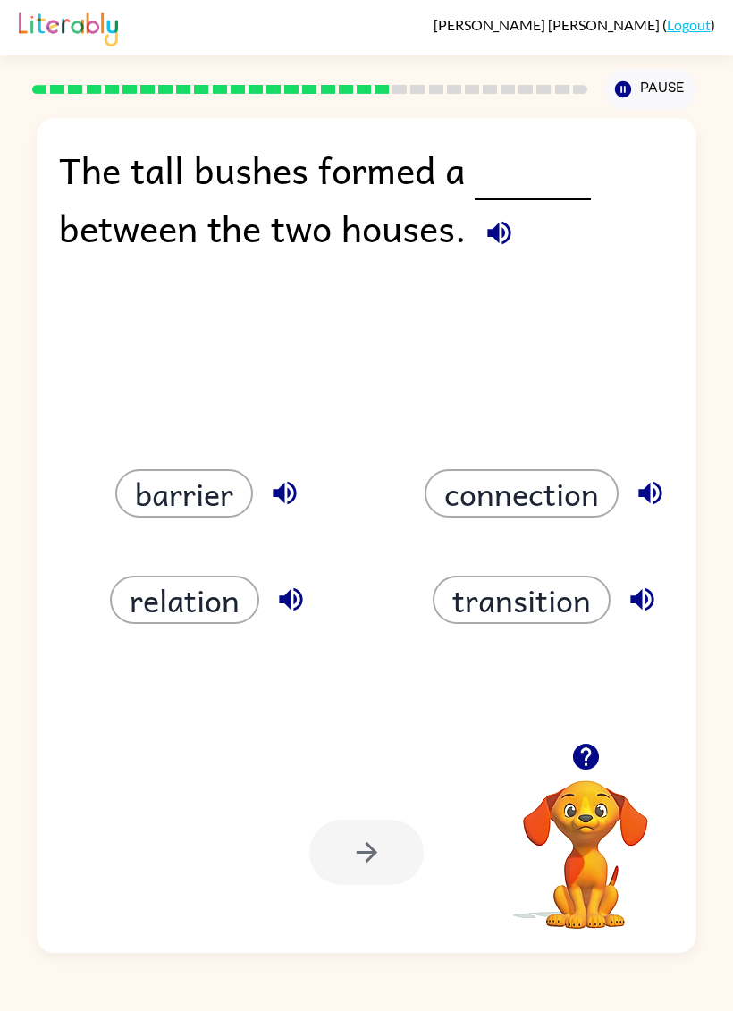
click at [167, 511] on button "barrier" at bounding box center [184, 493] width 138 height 48
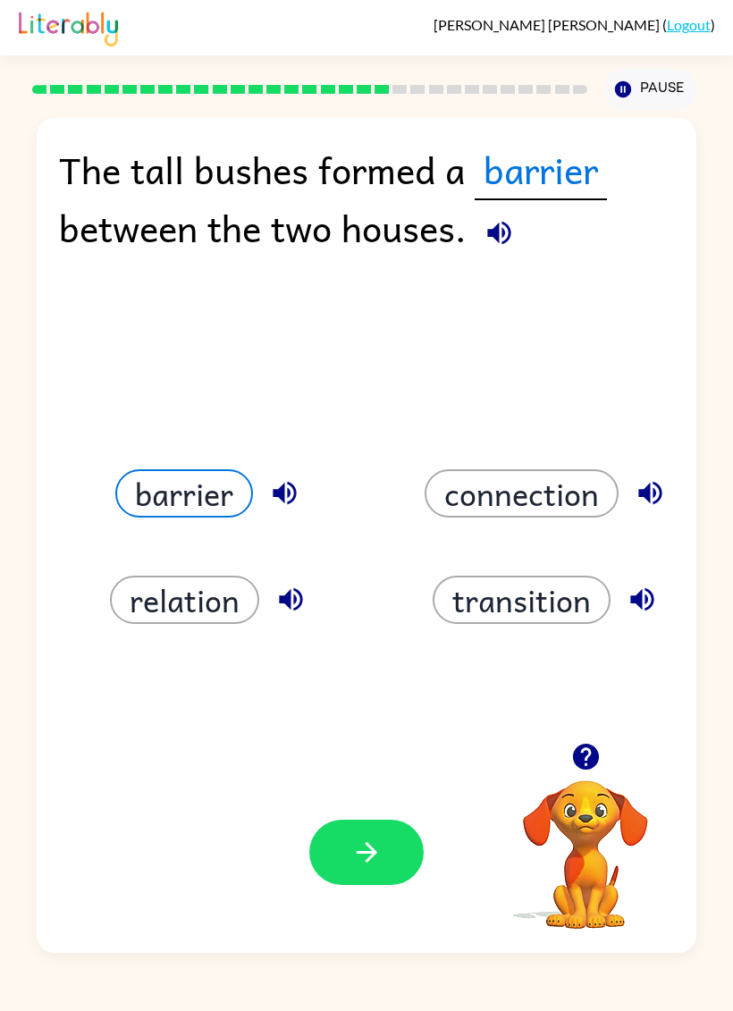
click at [380, 814] on div "Your browser must support playing .mp4 files to use Literably. Please try using…" at bounding box center [366, 851] width 659 height 201
click at [385, 840] on button "button" at bounding box center [366, 851] width 114 height 65
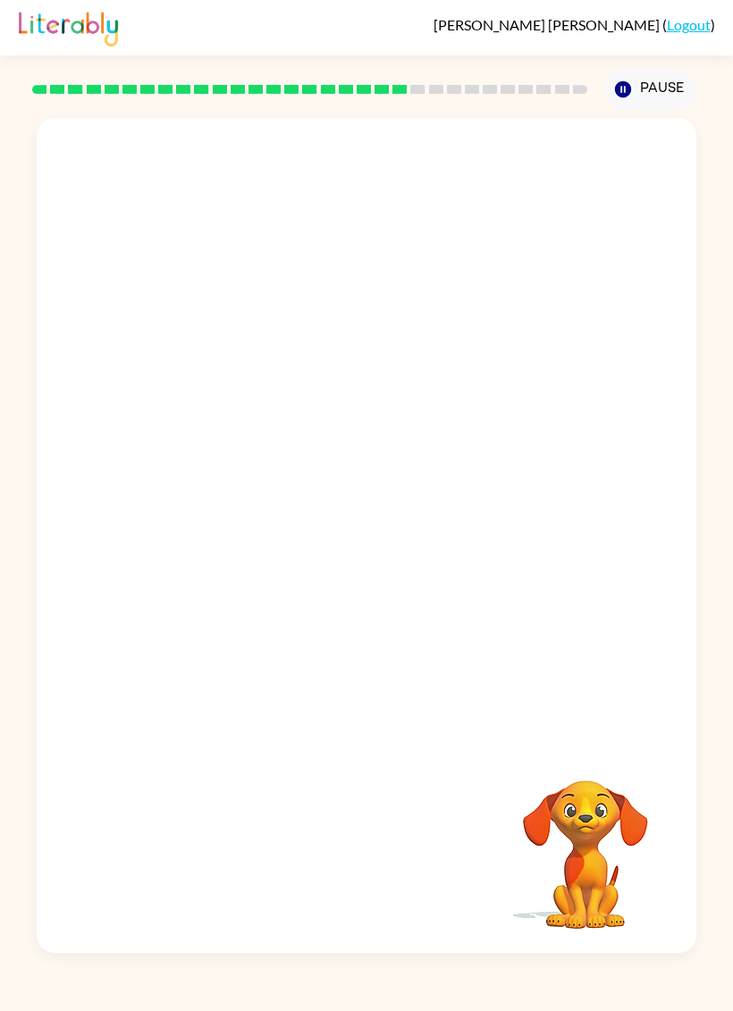
click at [511, 459] on video "Your browser must support playing .mp4 files to use Literably. Please try using…" at bounding box center [366, 430] width 659 height 625
click at [517, 431] on video "Your browser must support playing .mp4 files to use Literably. Please try using…" at bounding box center [366, 430] width 659 height 625
click at [537, 454] on video "Your browser must support playing .mp4 files to use Literably. Please try using…" at bounding box center [366, 430] width 659 height 625
click at [525, 465] on video "Your browser must support playing .mp4 files to use Literably. Please try using…" at bounding box center [366, 430] width 659 height 625
click at [622, 443] on video "Your browser must support playing .mp4 files to use Literably. Please try using…" at bounding box center [366, 430] width 659 height 625
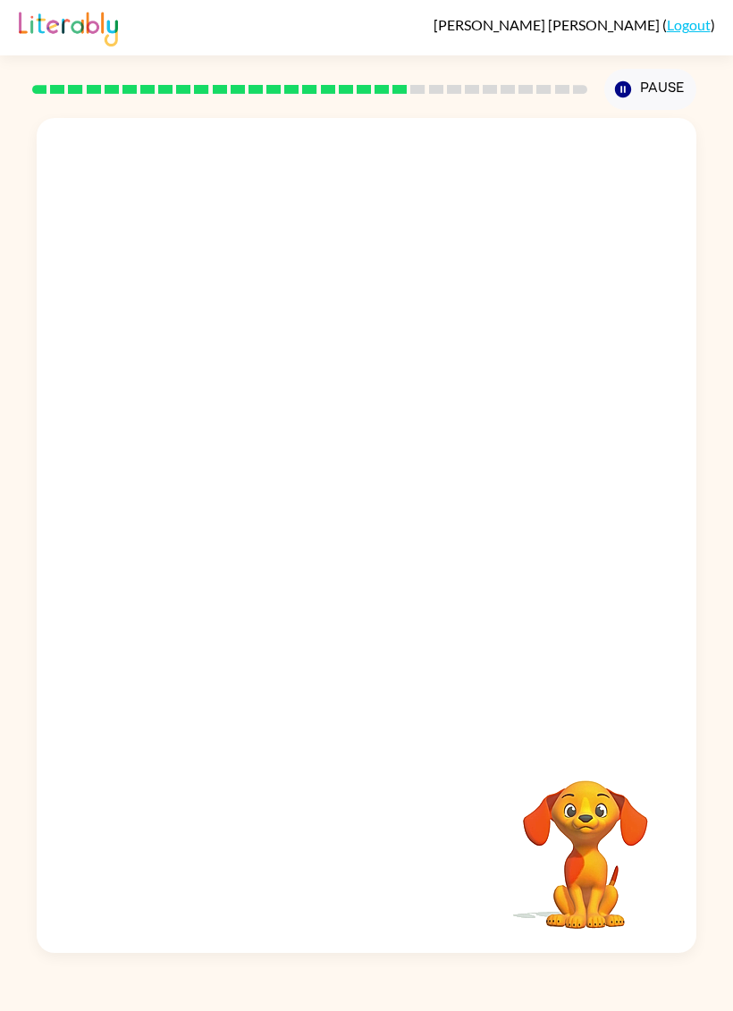
click at [617, 788] on video "Your browser must support playing .mp4 files to use Literably. Please try using…" at bounding box center [585, 841] width 179 height 179
click at [345, 569] on button "button" at bounding box center [366, 544] width 114 height 65
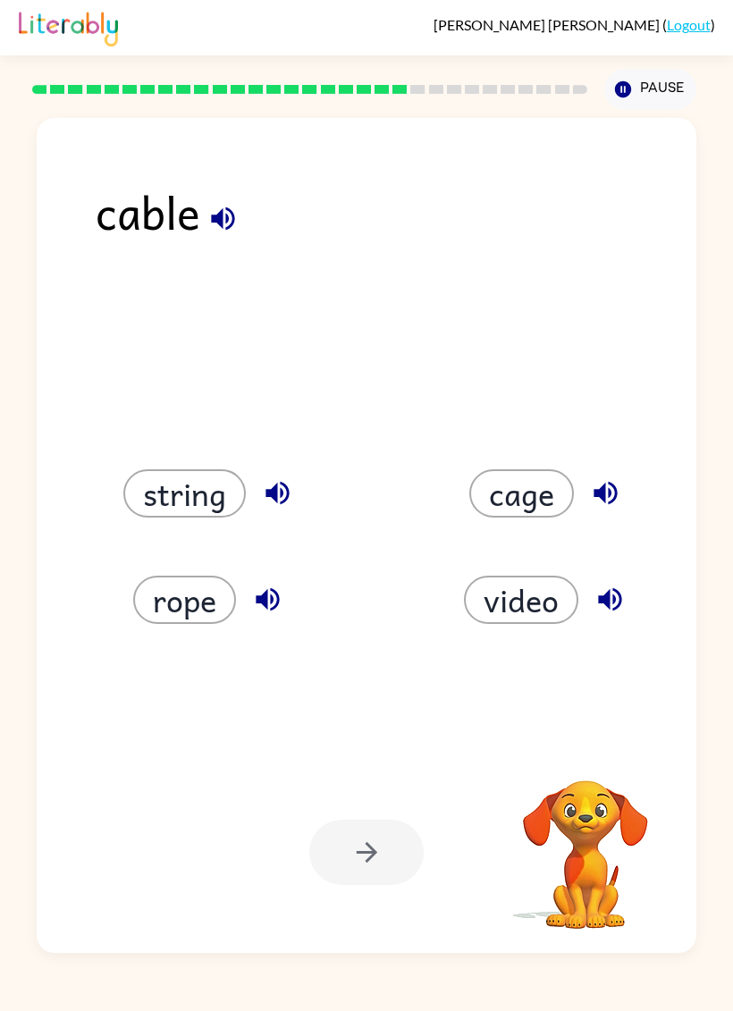
click at [521, 494] on button "cage" at bounding box center [521, 493] width 105 height 48
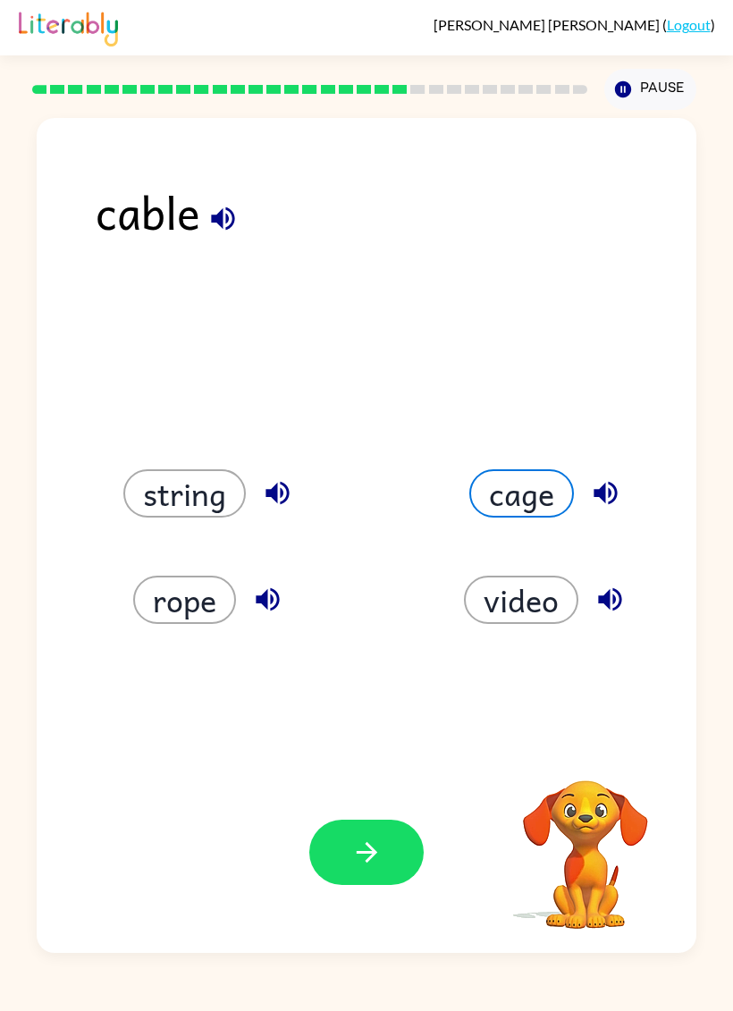
click at [191, 614] on button "rope" at bounding box center [184, 599] width 103 height 48
click at [390, 856] on button "button" at bounding box center [366, 851] width 114 height 65
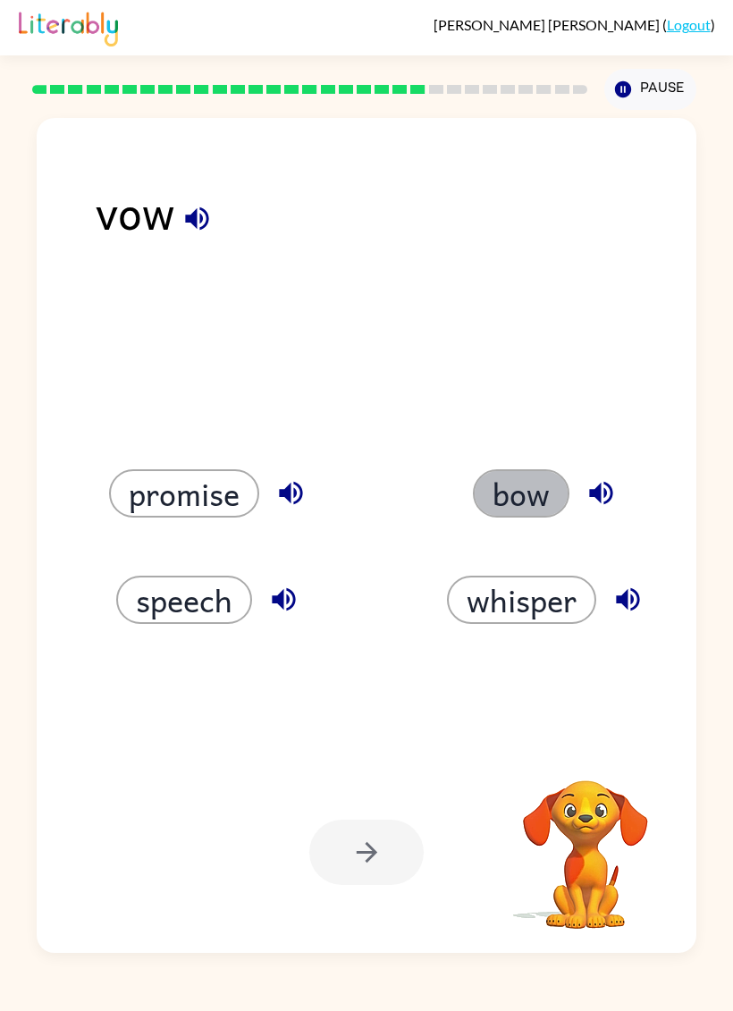
click at [526, 502] on button "bow" at bounding box center [521, 493] width 97 height 48
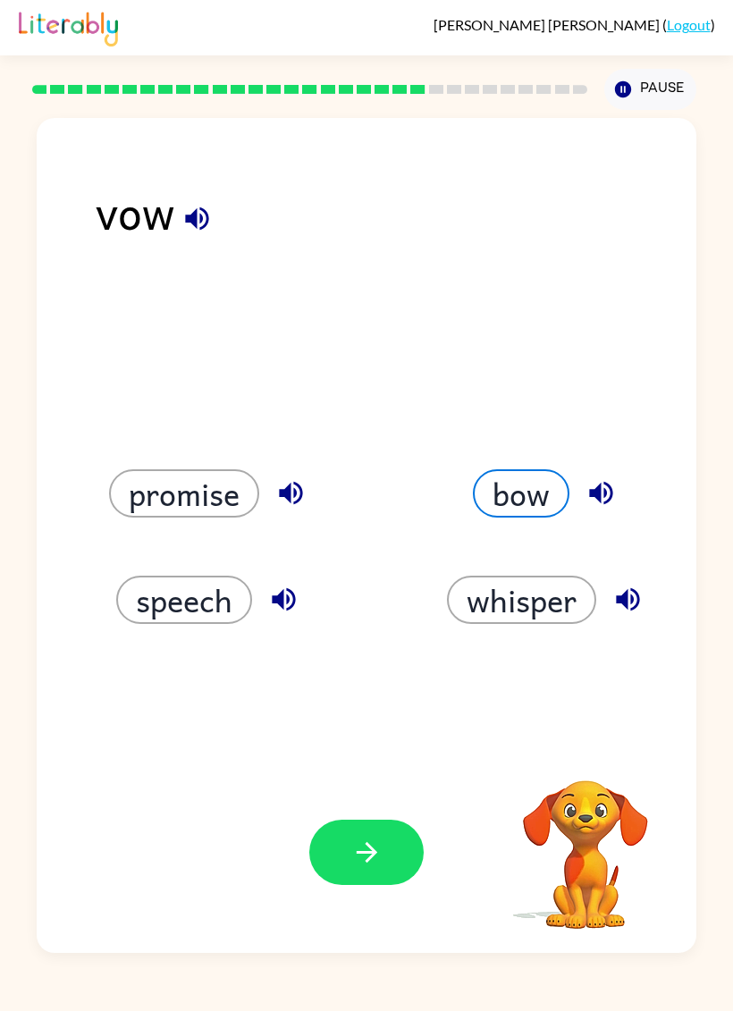
click at [382, 841] on button "button" at bounding box center [366, 851] width 114 height 65
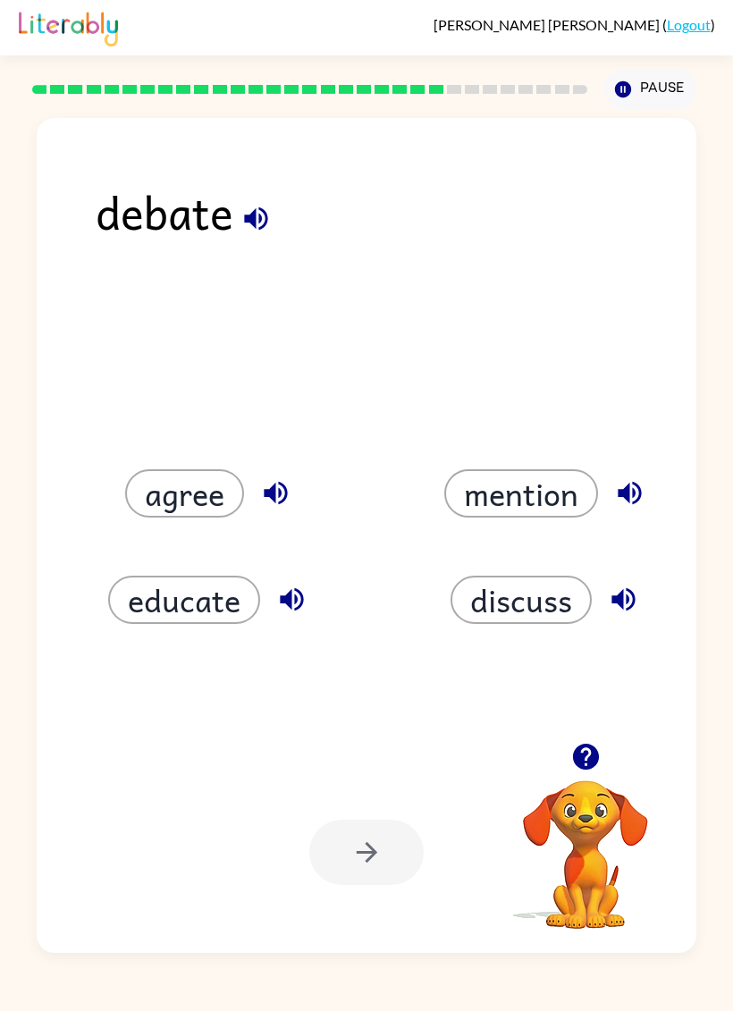
click at [190, 511] on button "agree" at bounding box center [184, 493] width 119 height 48
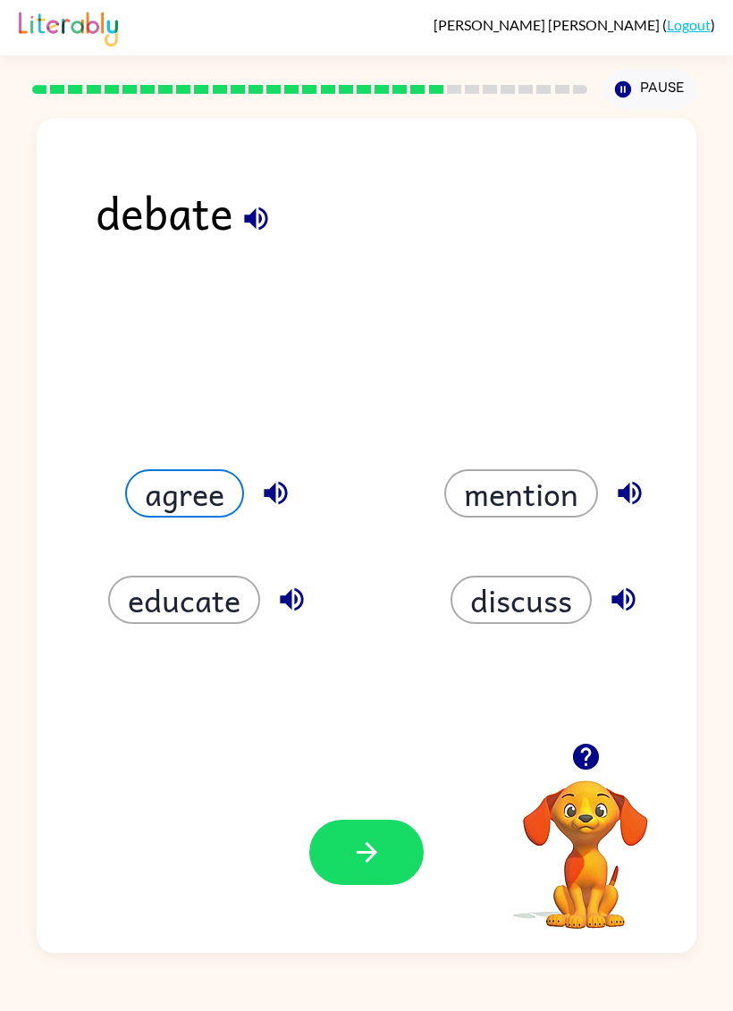
click at [353, 929] on div "Your browser must support playing .mp4 files to use Literably. Please try using…" at bounding box center [366, 851] width 659 height 201
click at [365, 853] on icon "button" at bounding box center [366, 852] width 21 height 21
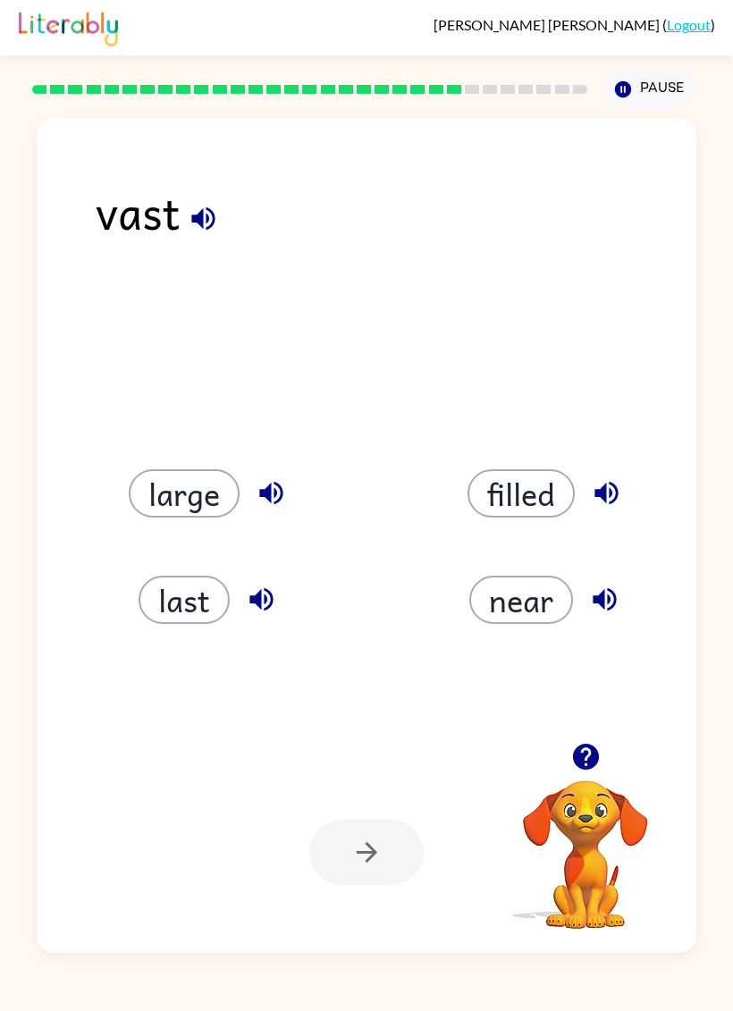
click at [162, 591] on button "last" at bounding box center [184, 599] width 91 height 48
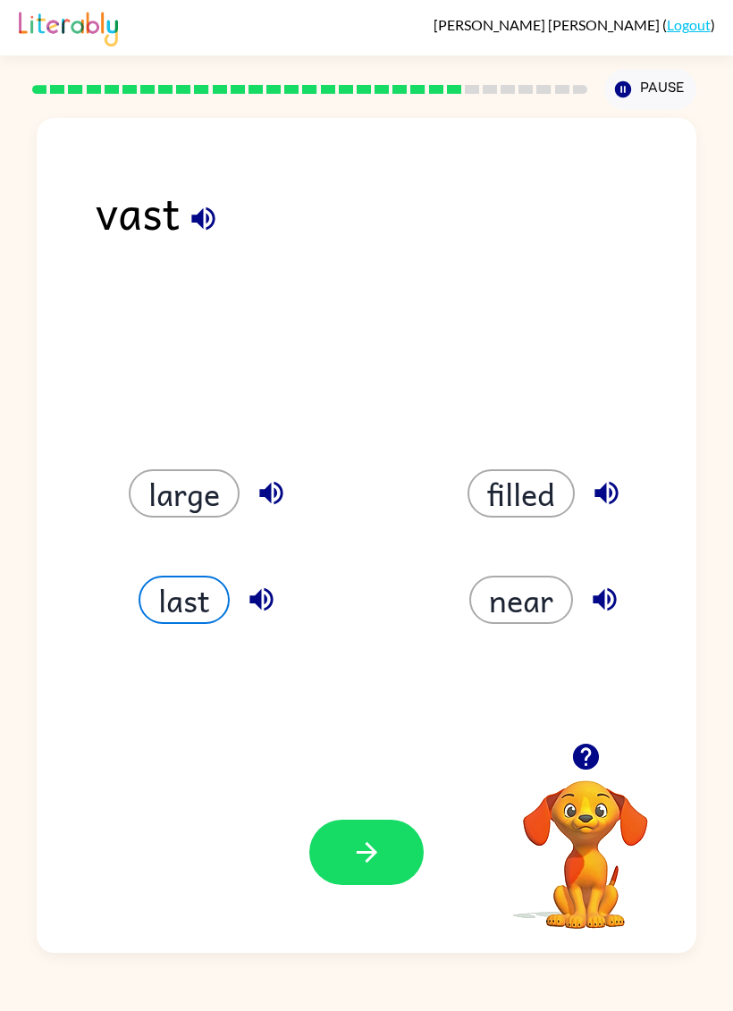
click at [408, 878] on button "button" at bounding box center [366, 851] width 114 height 65
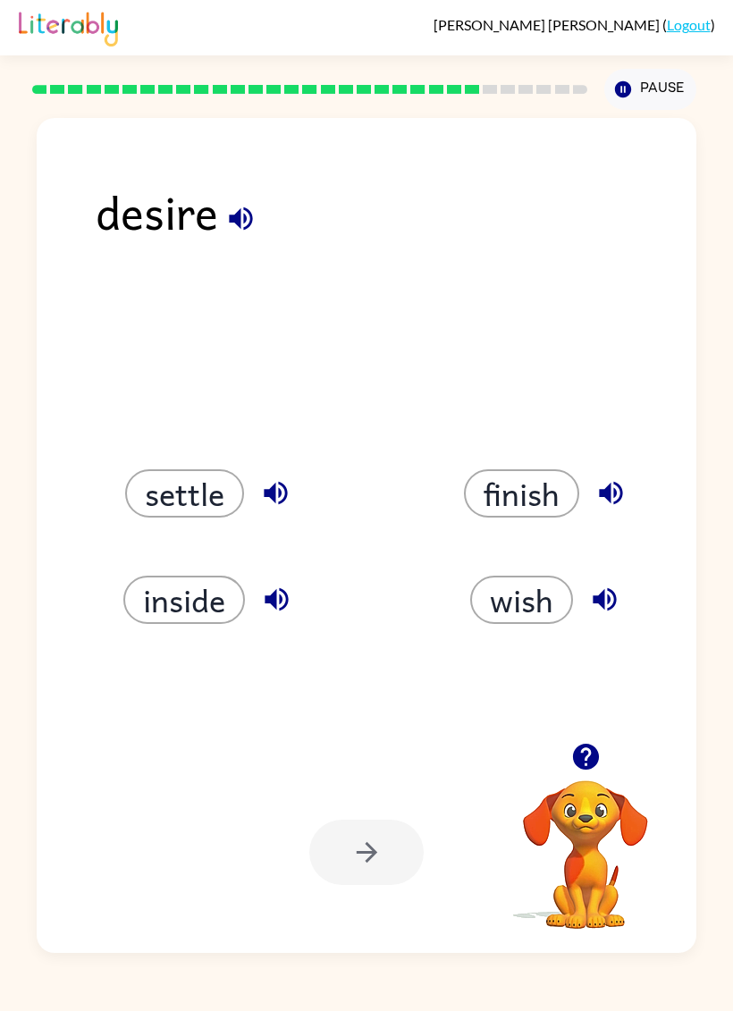
click at [153, 505] on button "settle" at bounding box center [184, 493] width 119 height 48
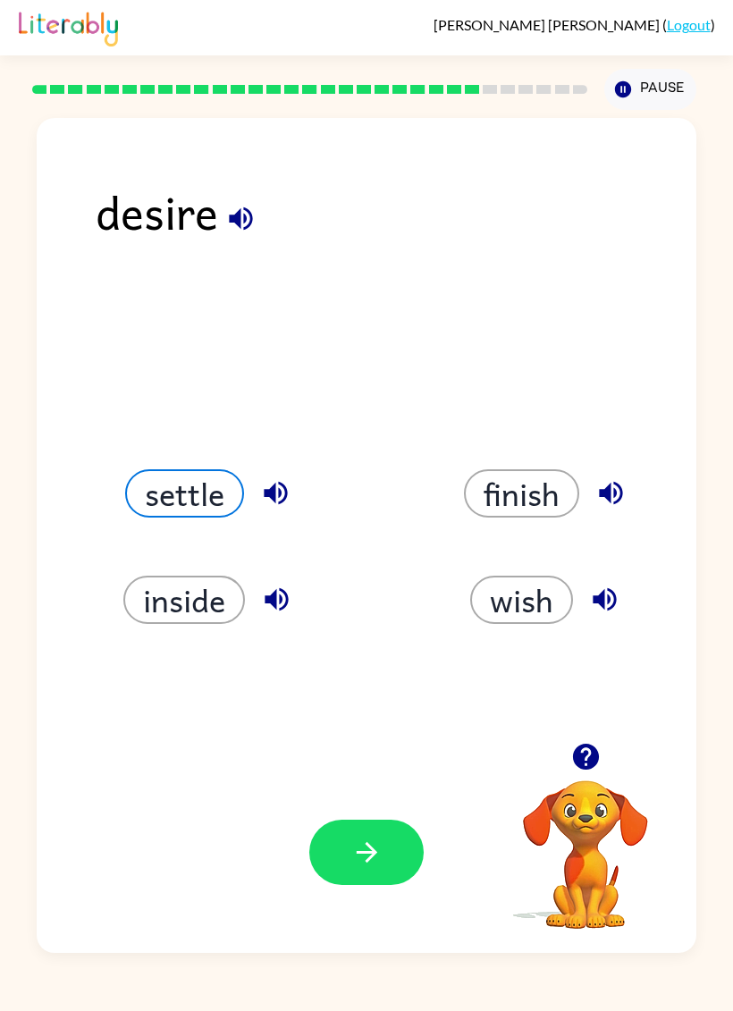
click at [522, 478] on button "finish" at bounding box center [521, 493] width 115 height 48
click at [166, 497] on button "settle" at bounding box center [184, 493] width 119 height 48
click at [376, 847] on icon "button" at bounding box center [366, 851] width 31 height 31
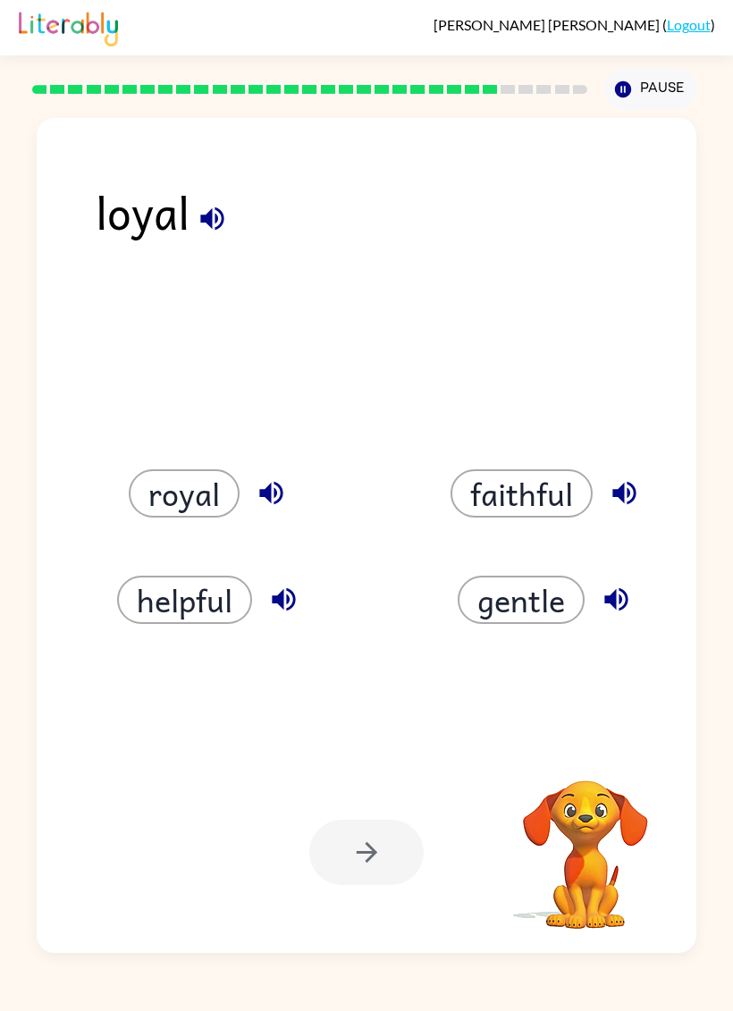
click at [165, 491] on button "royal" at bounding box center [184, 493] width 111 height 48
click at [404, 847] on button "button" at bounding box center [366, 851] width 114 height 65
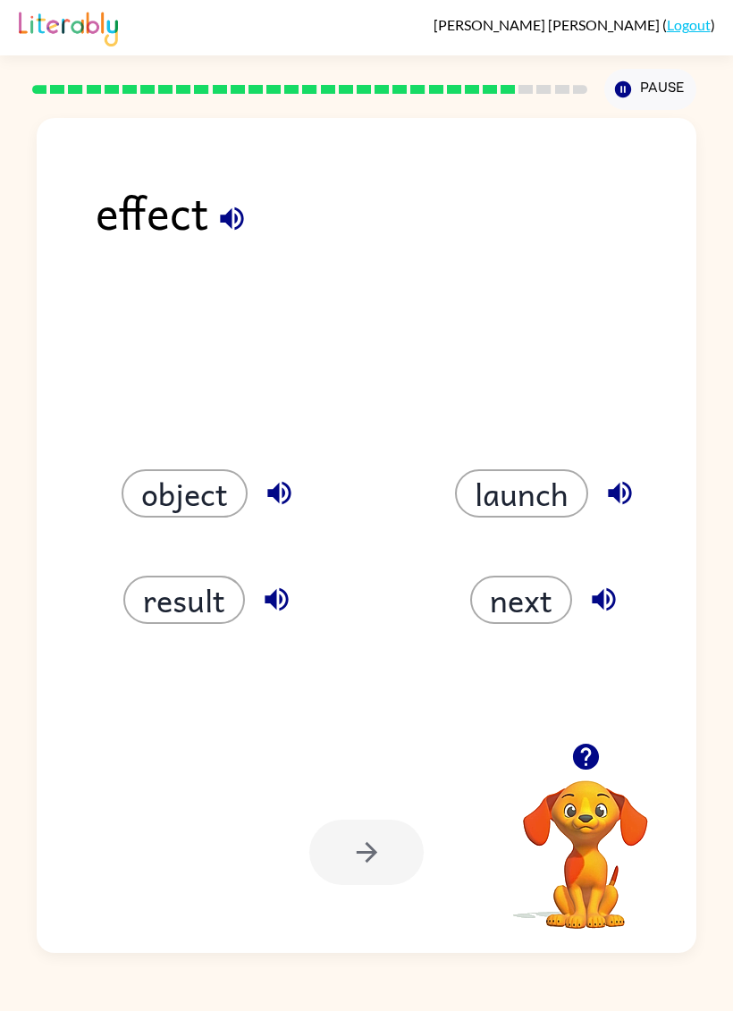
click at [160, 490] on button "object" at bounding box center [185, 493] width 126 height 48
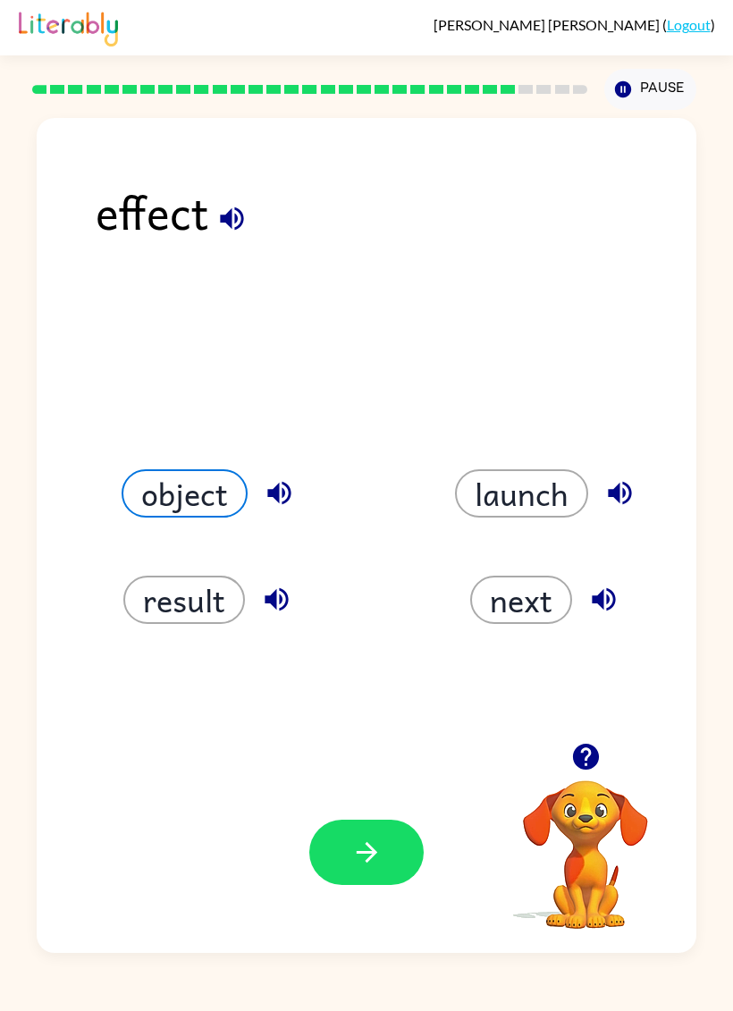
click at [394, 827] on button "button" at bounding box center [366, 851] width 114 height 65
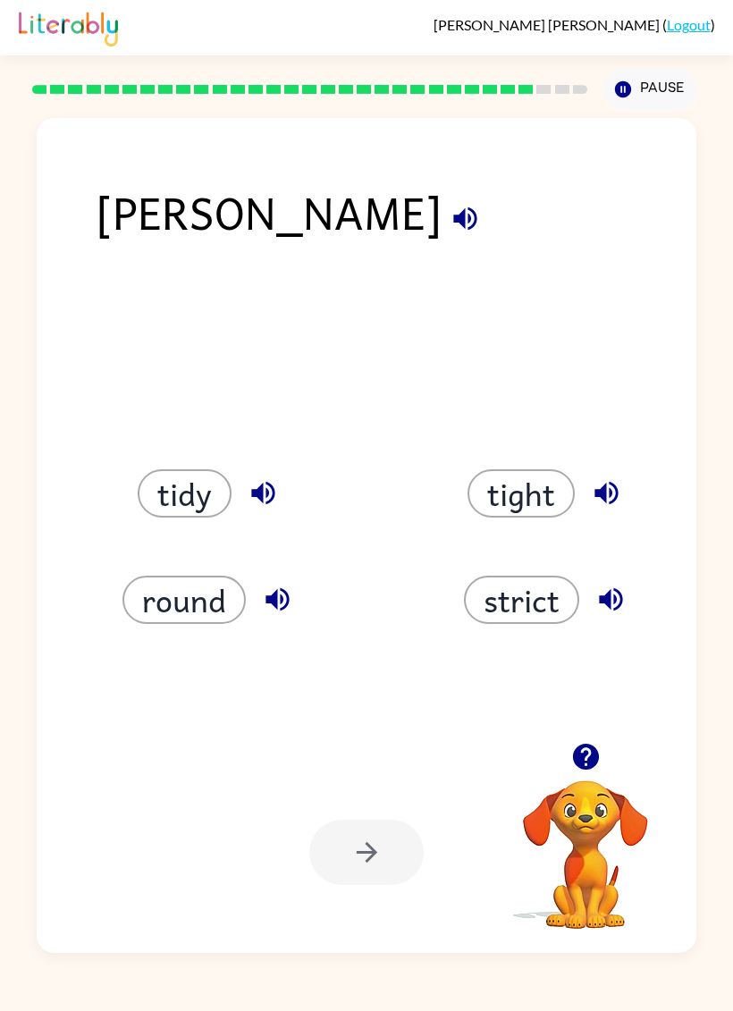
click at [539, 596] on button "strict" at bounding box center [521, 599] width 115 height 48
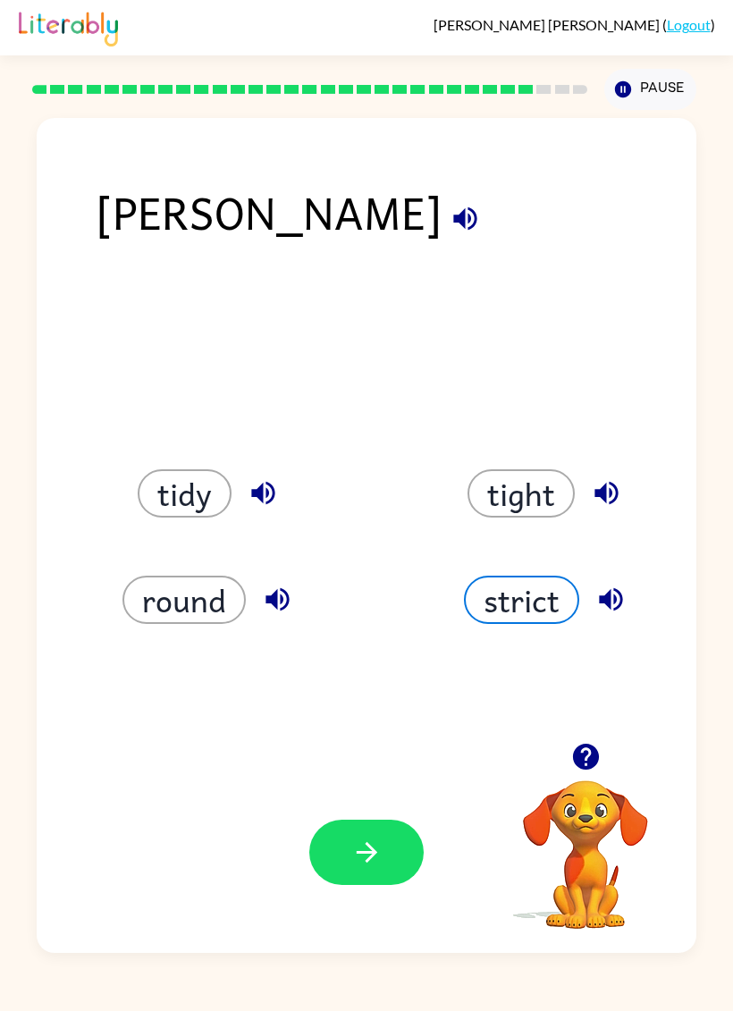
click at [386, 849] on button "button" at bounding box center [366, 851] width 114 height 65
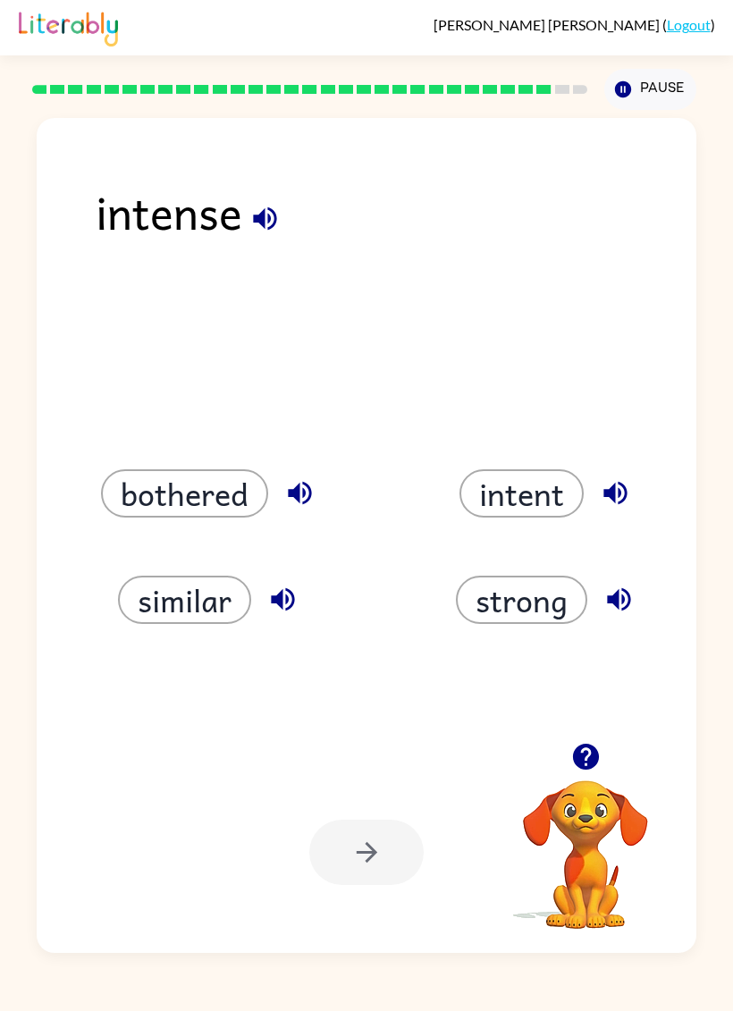
click at [527, 480] on button "intent" at bounding box center [521, 493] width 124 height 48
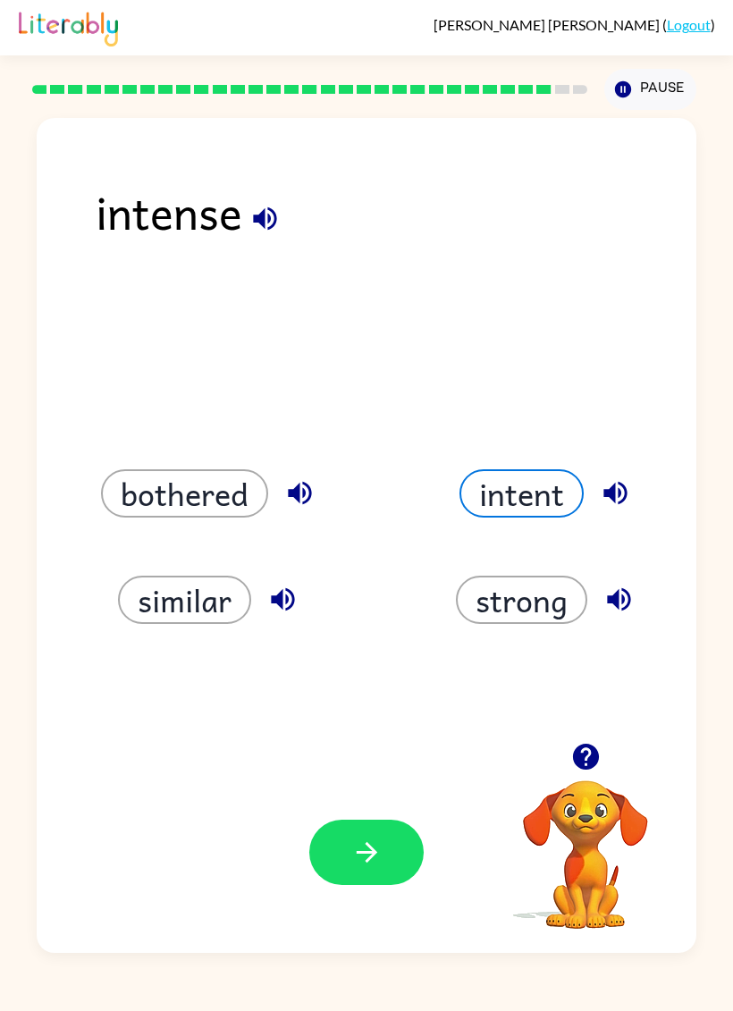
click at [335, 848] on button "button" at bounding box center [366, 851] width 114 height 65
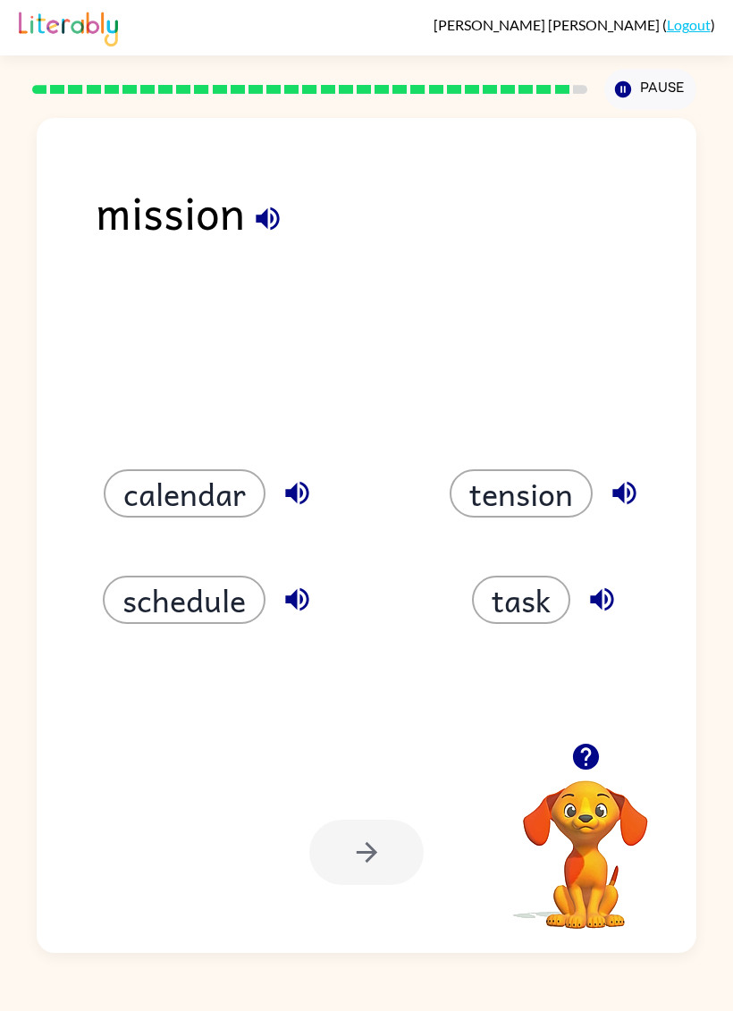
click at [136, 592] on button "schedule" at bounding box center [184, 599] width 163 height 48
click at [388, 825] on button "button" at bounding box center [366, 851] width 114 height 65
